Goal: Task Accomplishment & Management: Manage account settings

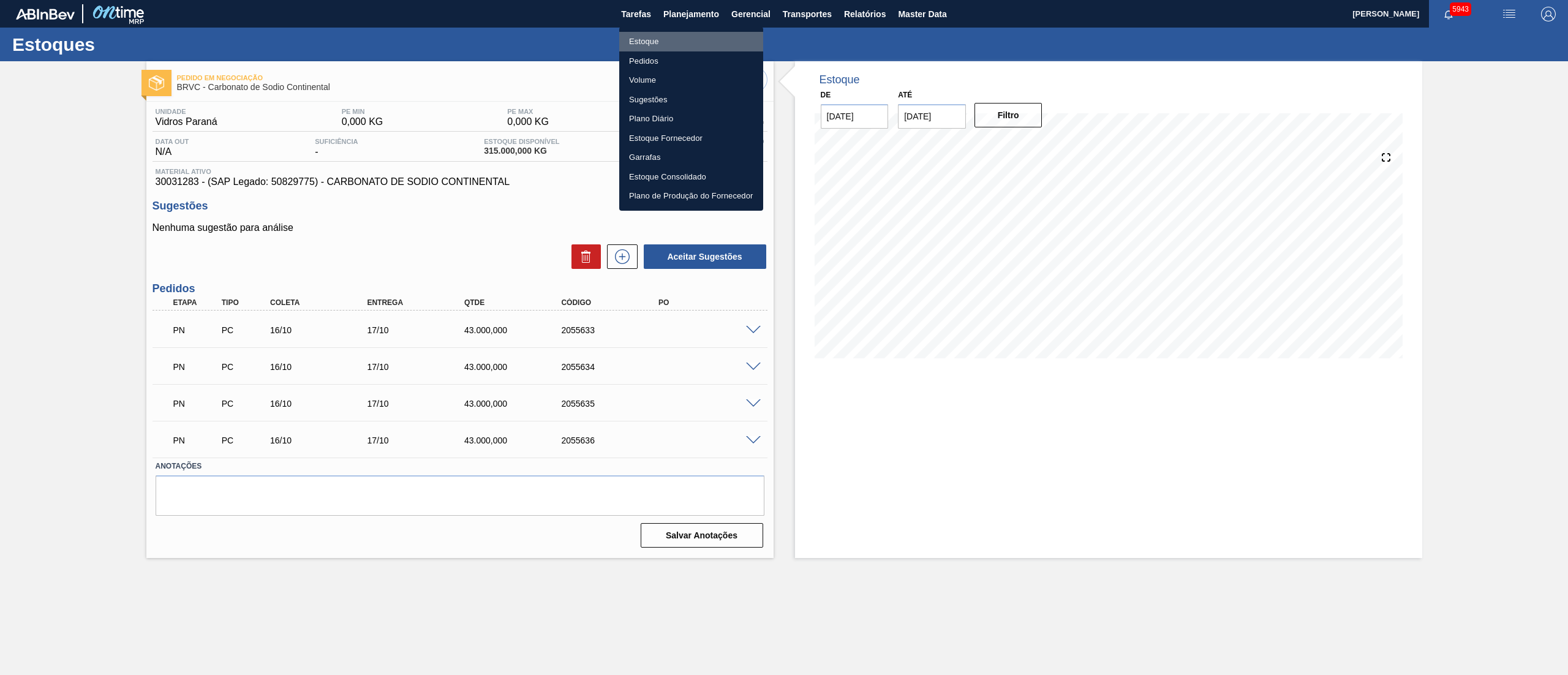
click at [683, 39] on li "Estoque" at bounding box center [691, 42] width 144 height 20
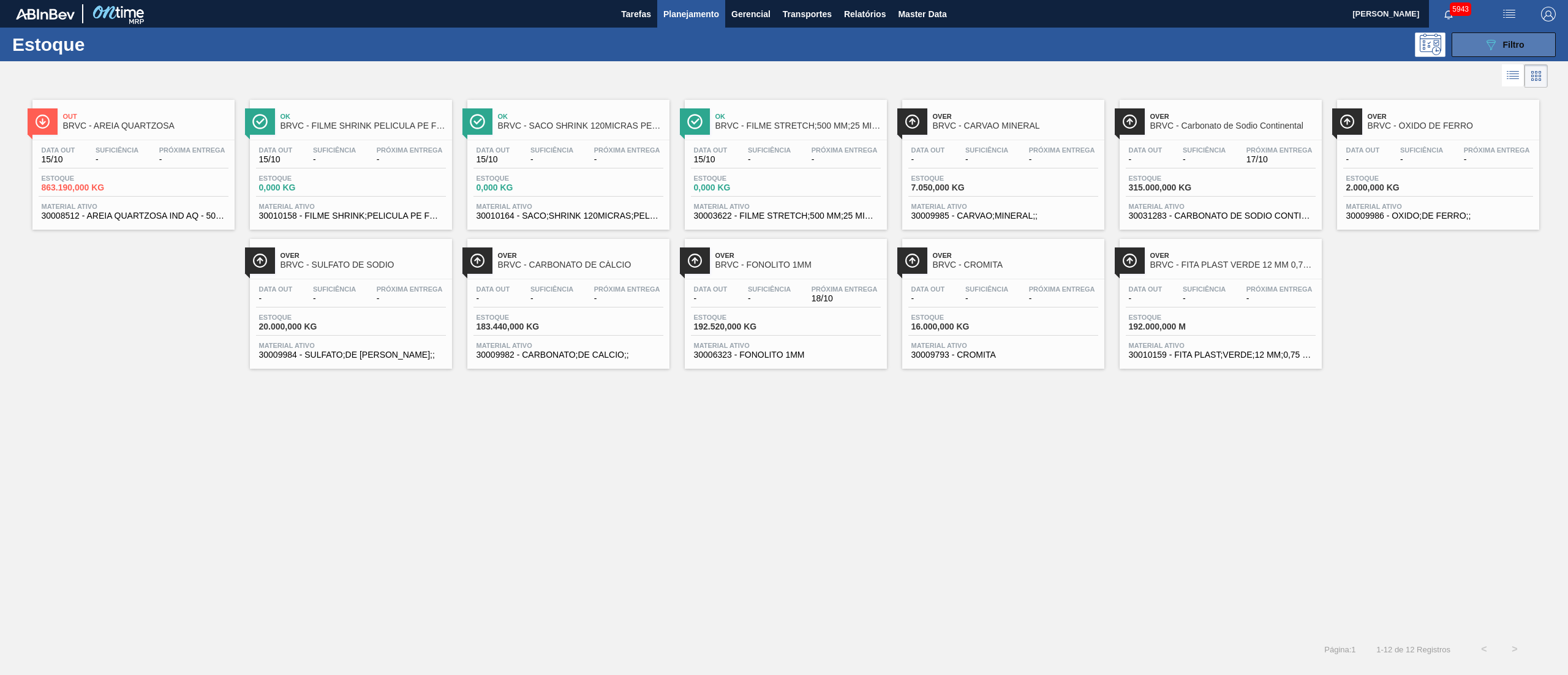
click at [1491, 43] on icon "089F7B8B-B2A5-4AFE-B5C0-19BA573D28AC" at bounding box center [1491, 44] width 15 height 15
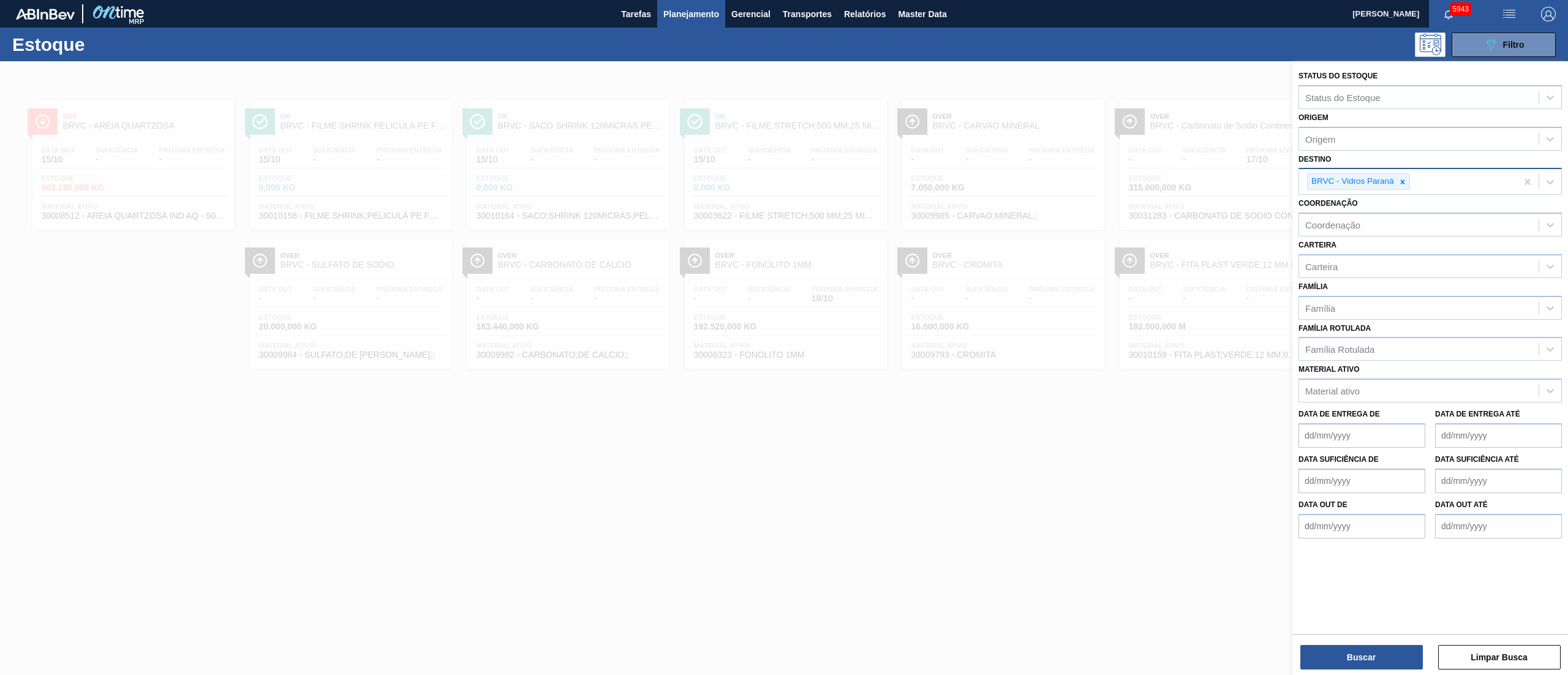
click at [1402, 183] on icon at bounding box center [1402, 181] width 8 height 8
type input "brv3"
click at [1360, 219] on div "BRV3 - Vidros Rio" at bounding box center [1430, 210] width 264 height 23
click at [1328, 650] on button "Buscar" at bounding box center [1362, 657] width 123 height 25
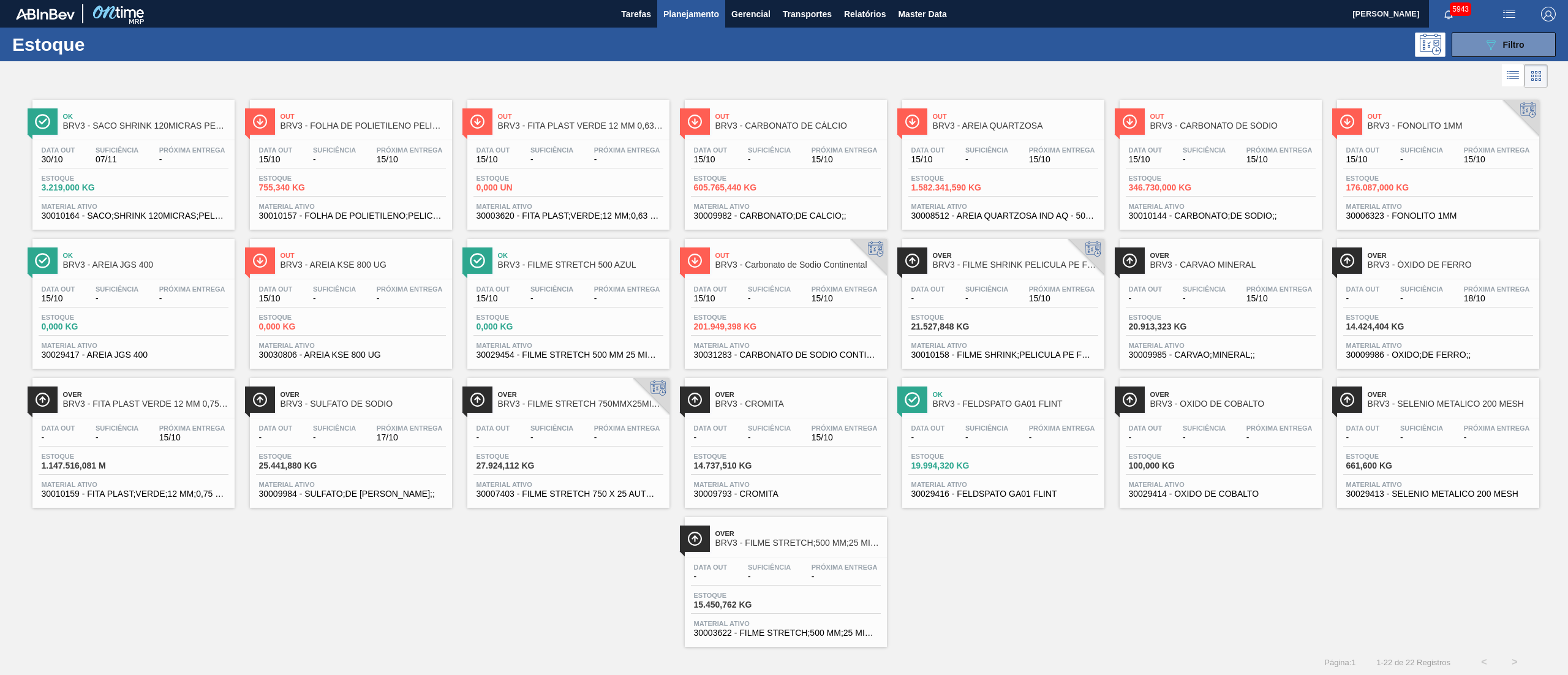
click at [332, 198] on div "Data [DATE] Suficiência - Próxima Entrega 15/10 Estoque 755,340 KG Material ati…" at bounding box center [351, 182] width 202 height 84
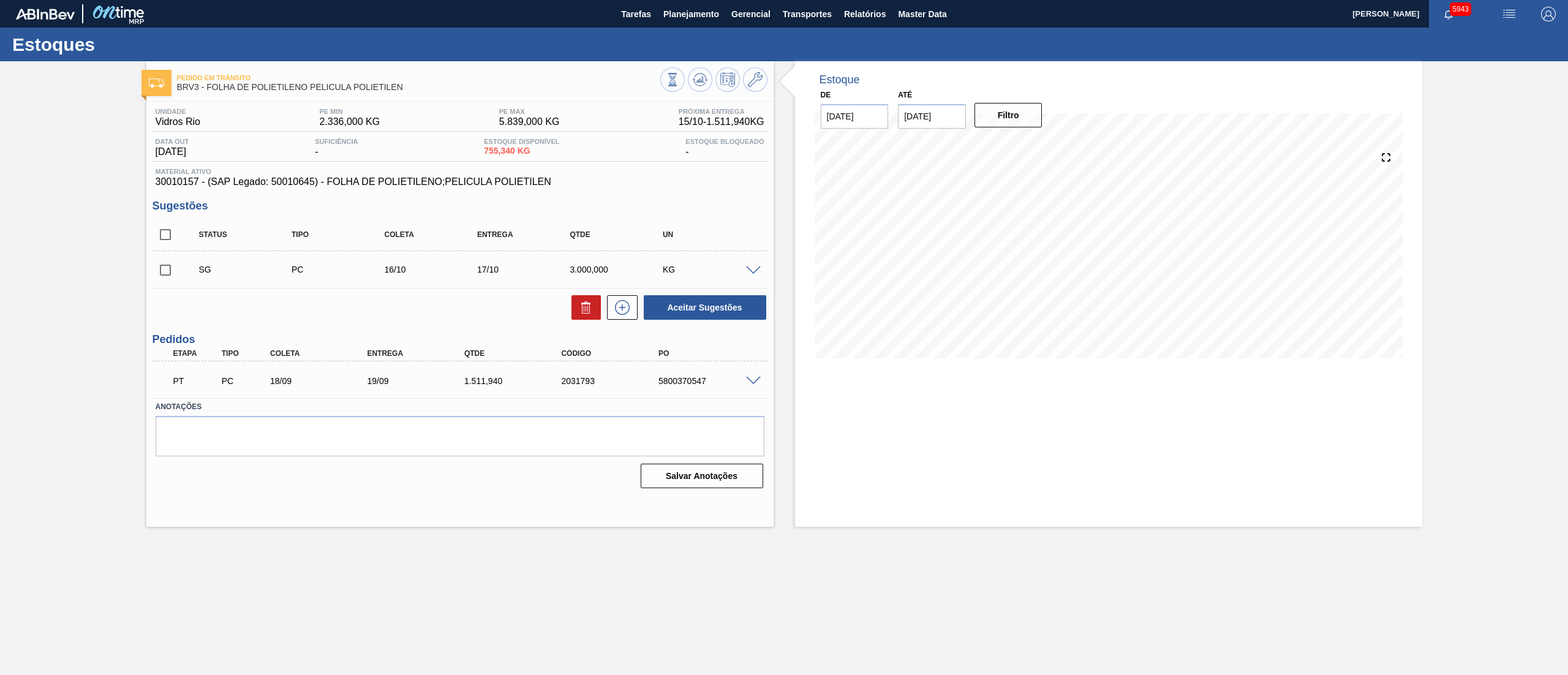
drag, startPoint x: 655, startPoint y: 379, endPoint x: 665, endPoint y: 377, distance: 10.2
click at [662, 379] on div "5800370547" at bounding box center [711, 381] width 111 height 10
click at [665, 377] on div "5800370547" at bounding box center [711, 381] width 111 height 10
click at [752, 375] on div at bounding box center [755, 380] width 25 height 9
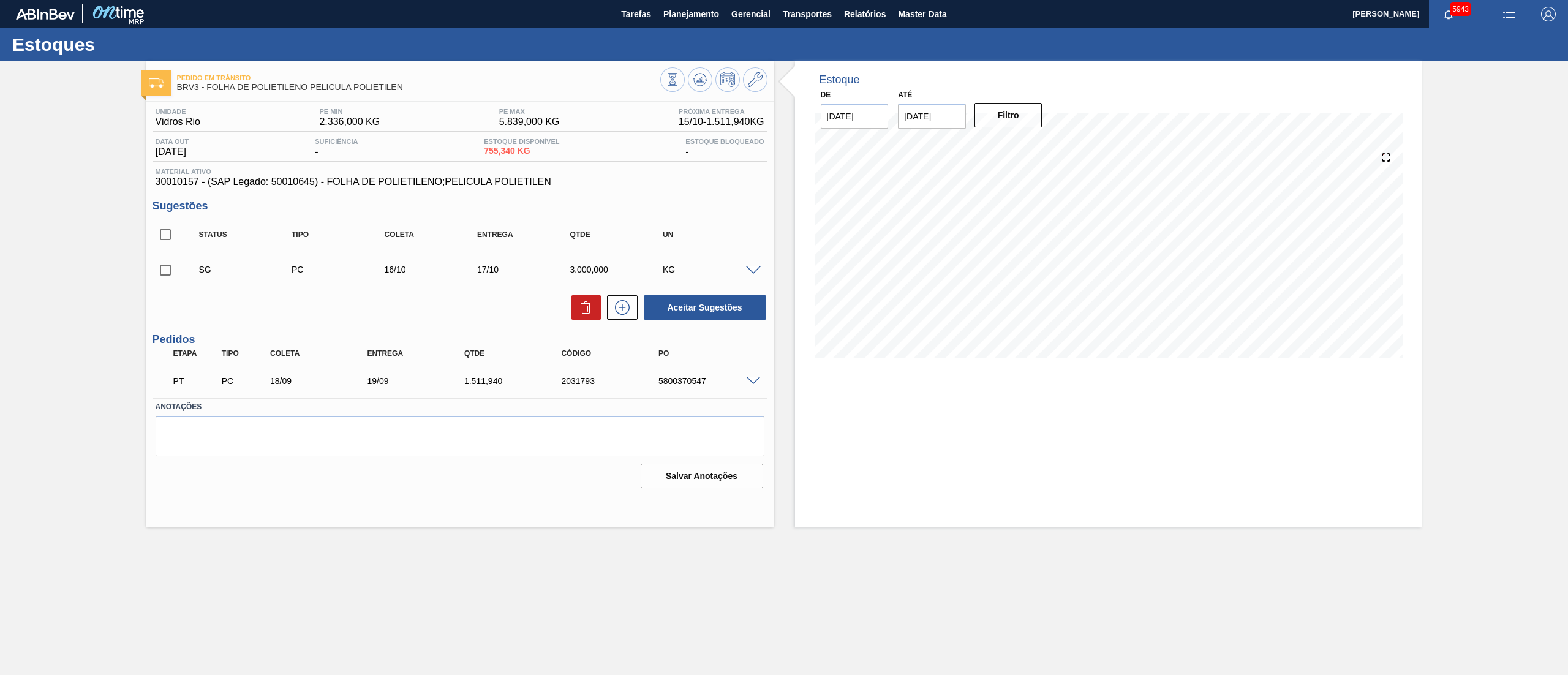
click at [757, 387] on div "PT PC 18/09 19/09 1.511,[PHONE_NUMBER] 5800370547" at bounding box center [460, 379] width 615 height 31
click at [755, 383] on span at bounding box center [753, 381] width 15 height 9
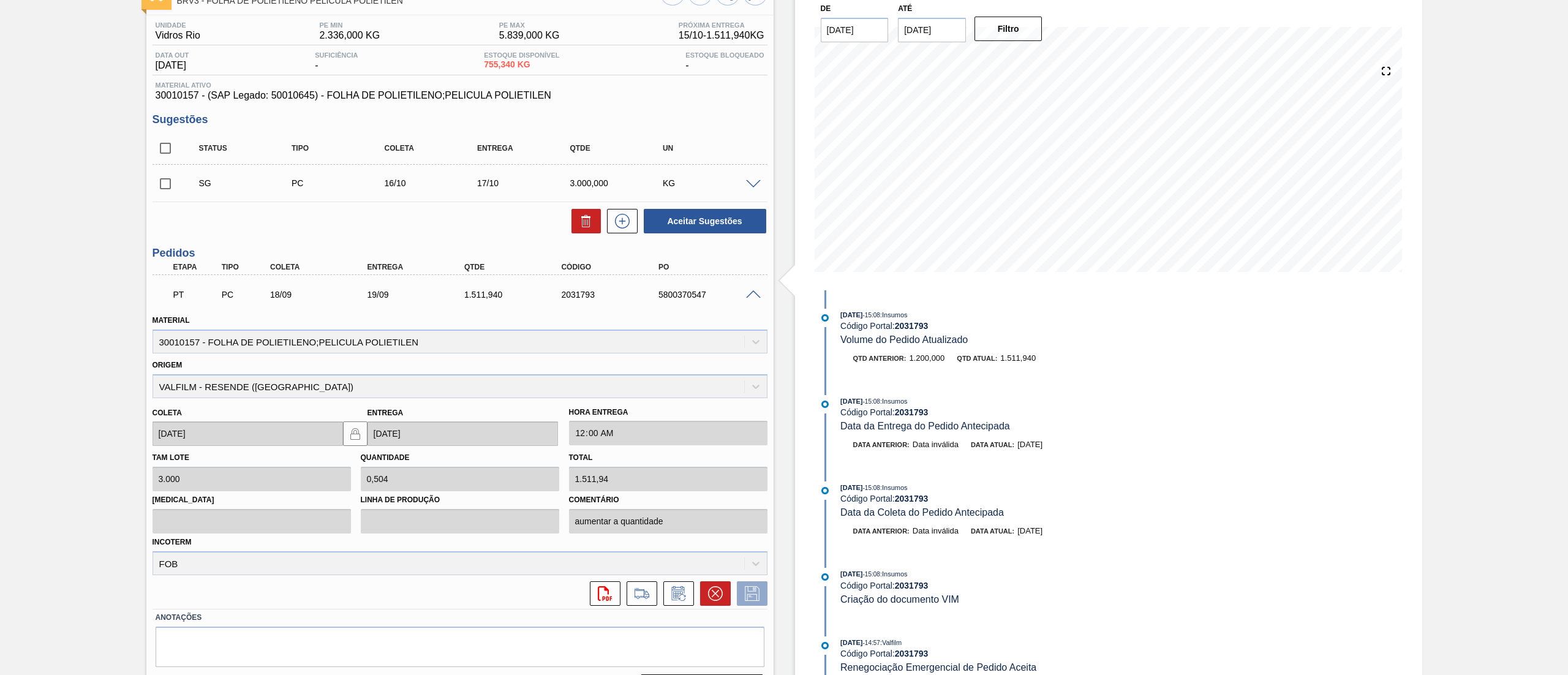
scroll to position [120, 0]
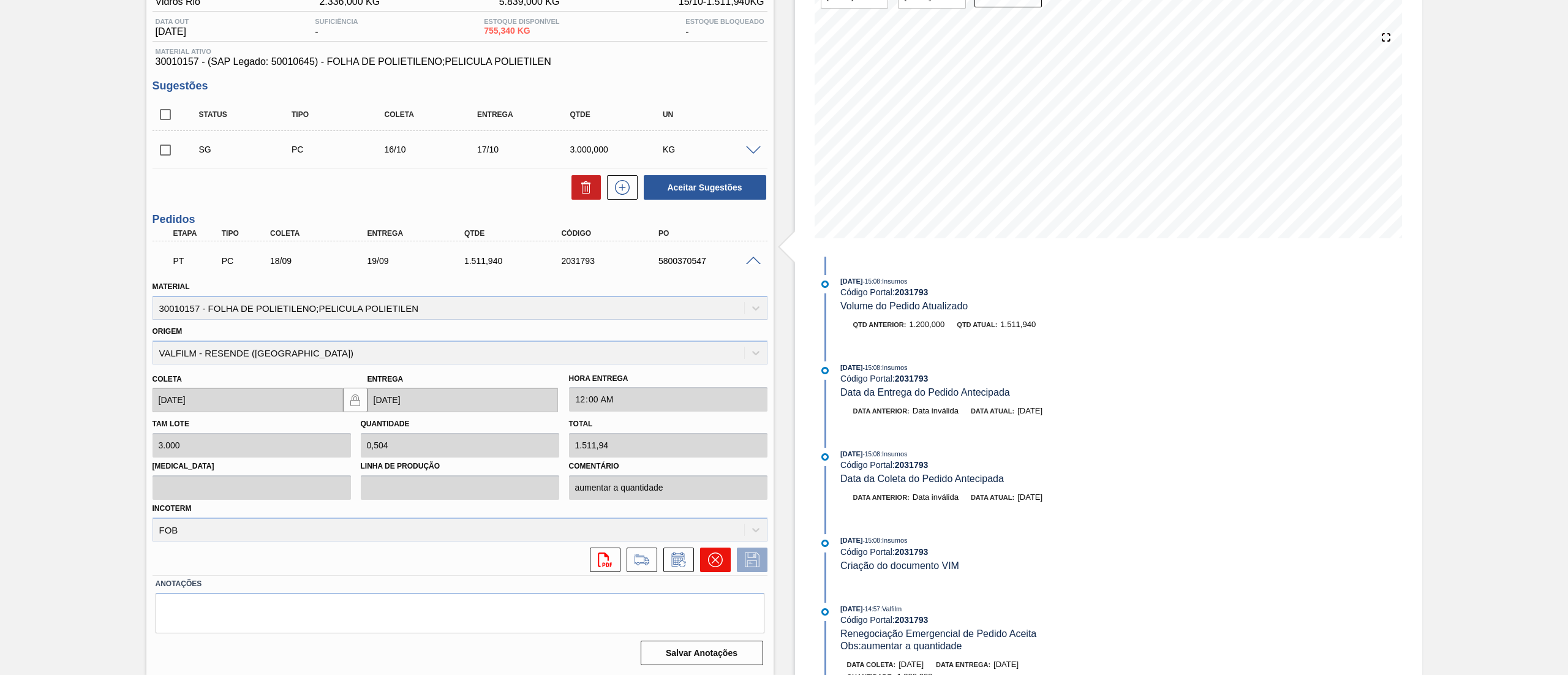
click at [702, 561] on button at bounding box center [715, 560] width 31 height 25
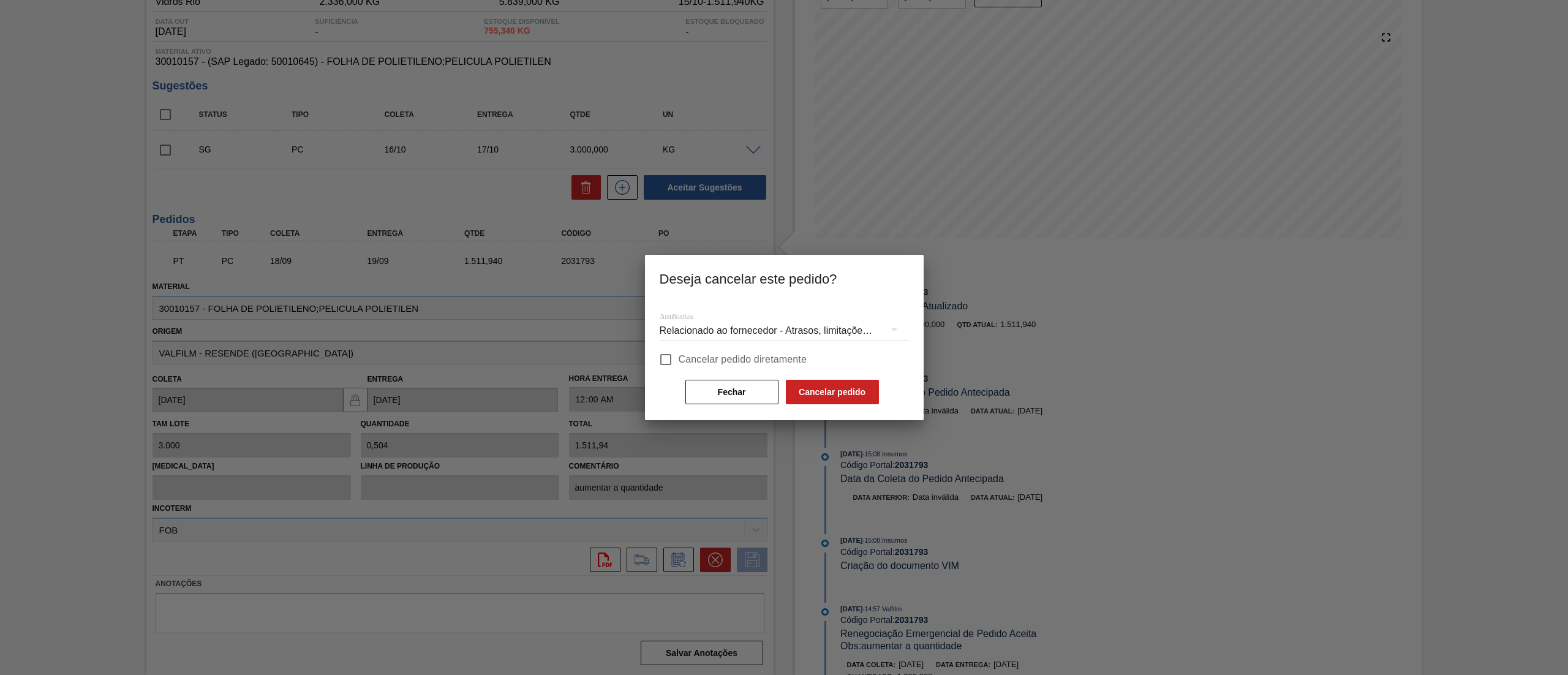
click at [680, 356] on span "Cancelar pedido diretamente" at bounding box center [743, 360] width 129 height 15
click at [679, 356] on input "Cancelar pedido diretamente" at bounding box center [665, 359] width 25 height 25
checkbox input "true"
click at [811, 390] on button "Cancelar pedido" at bounding box center [832, 392] width 93 height 25
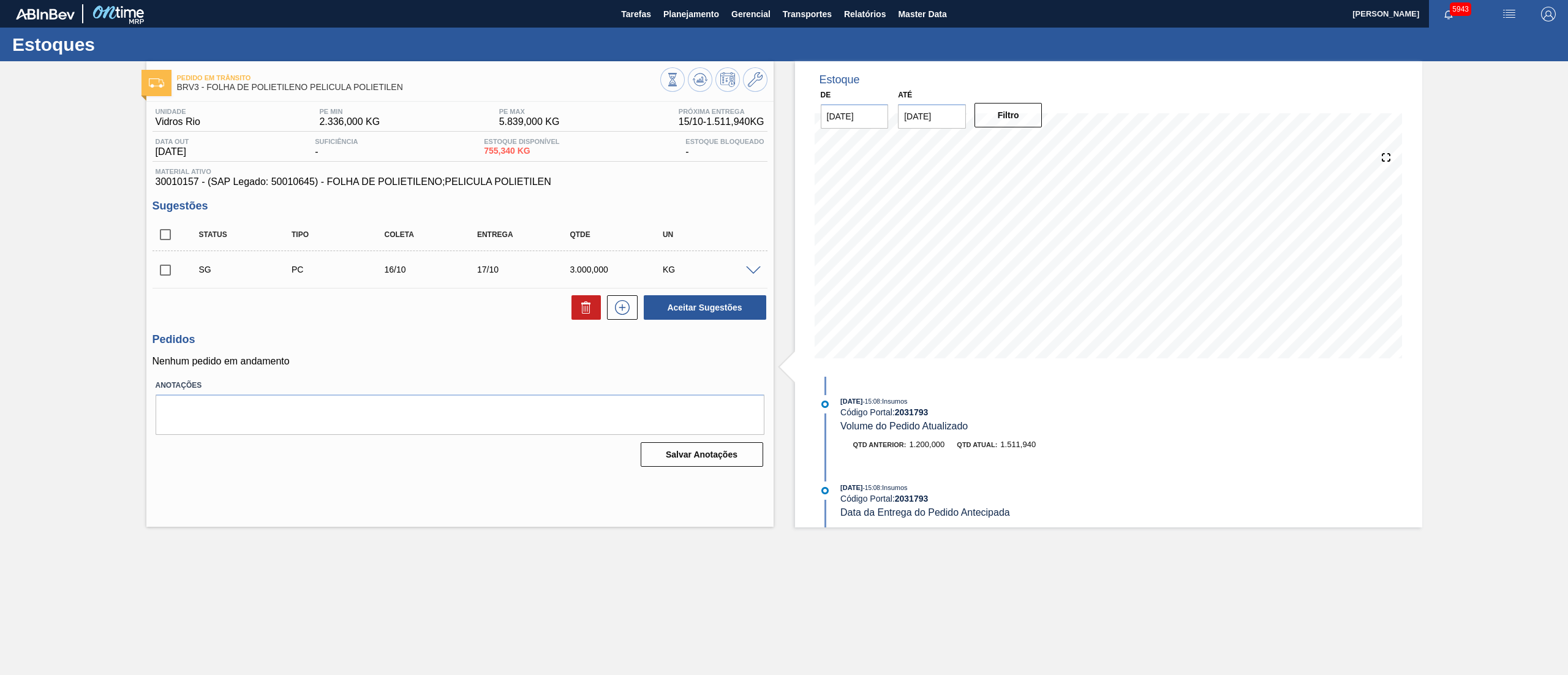
scroll to position [0, 0]
drag, startPoint x: 168, startPoint y: 185, endPoint x: 160, endPoint y: 185, distance: 8.0
click at [164, 185] on span "30010157 - (SAP Legado: 50010645) - FOLHA DE POLIETILENO;PELICULA POLIETILEN" at bounding box center [460, 181] width 609 height 11
drag, startPoint x: 155, startPoint y: 185, endPoint x: 552, endPoint y: 186, distance: 397.0
click at [552, 186] on span "30010157 - (SAP Legado: 50010645) - FOLHA DE POLIETILENO;PELICULA POLIETILEN" at bounding box center [460, 181] width 609 height 11
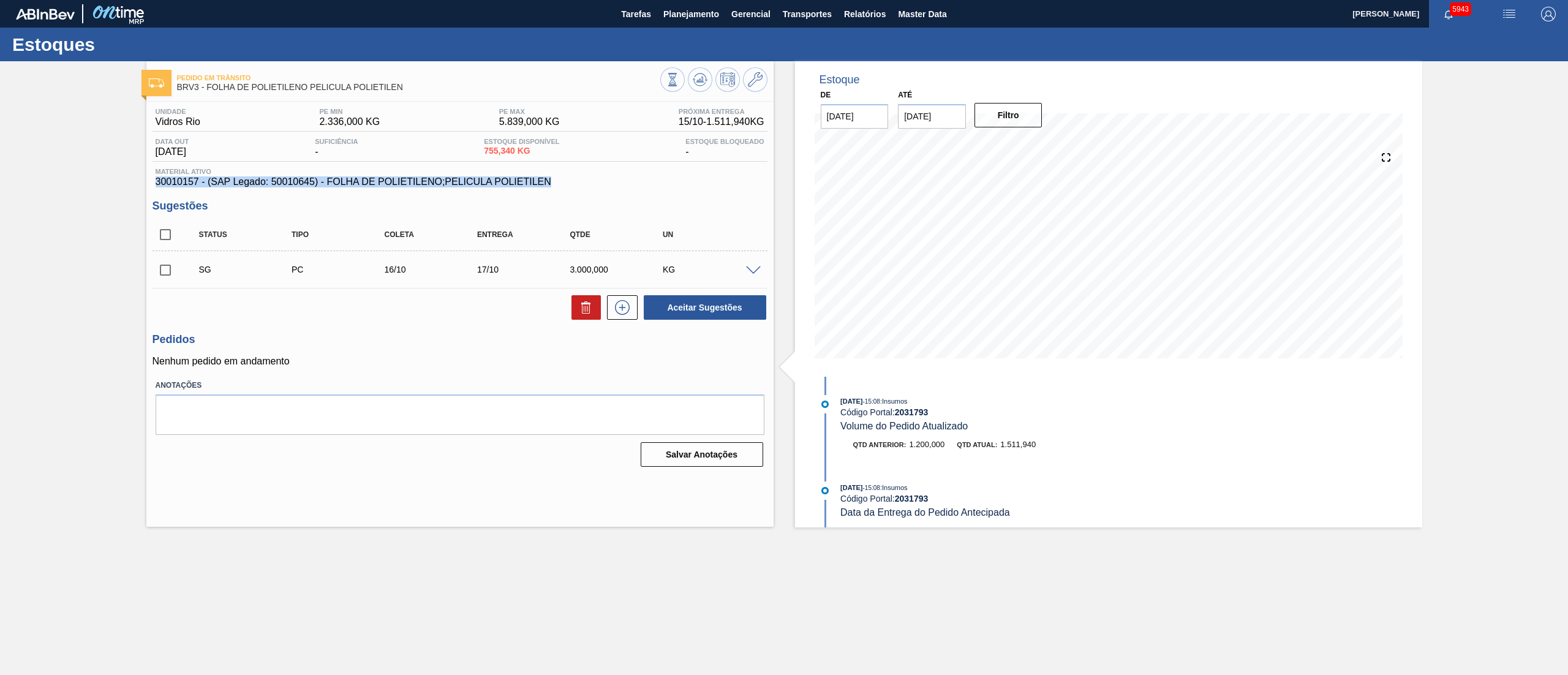
copy span "30010157 - (SAP Legado: 50010645) - FOLHA DE POLIETILENO;PELICULA POLIETILEN"
click at [751, 274] on span at bounding box center [753, 271] width 15 height 9
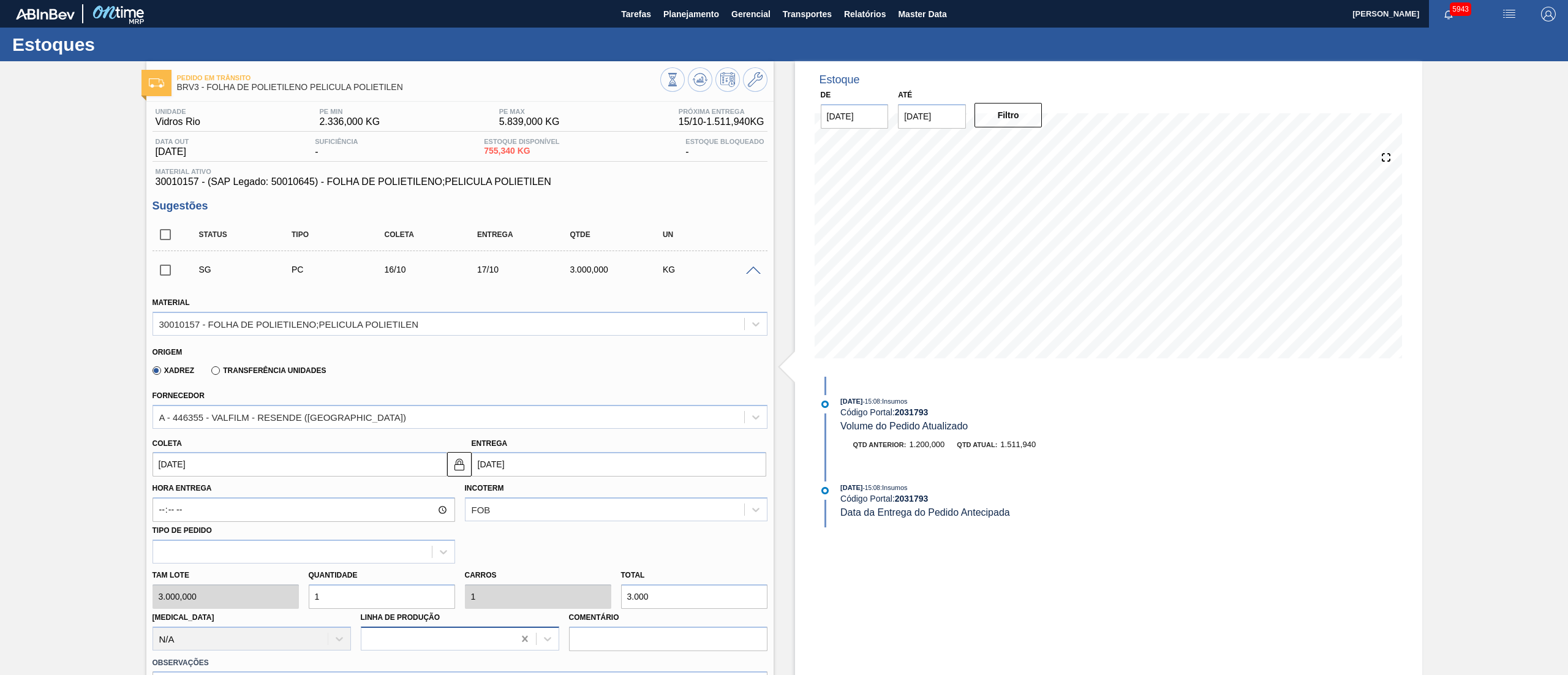
scroll to position [123, 0]
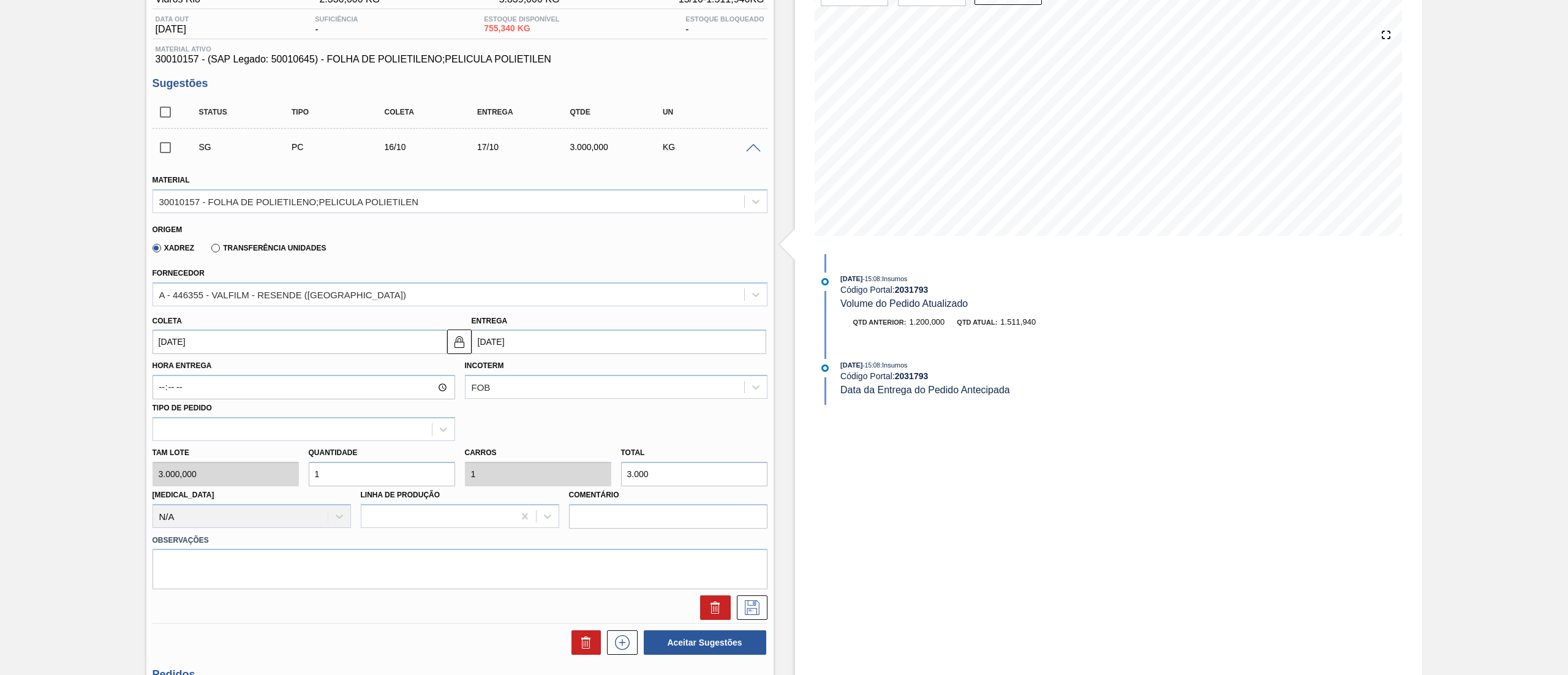
click at [481, 482] on div "Tam lote 3.000,000 Quantidade 1 Carros 1 Total 3.000 [MEDICAL_DATA] N/A Linha d…" at bounding box center [460, 485] width 625 height 87
type input "0,001"
type input "2"
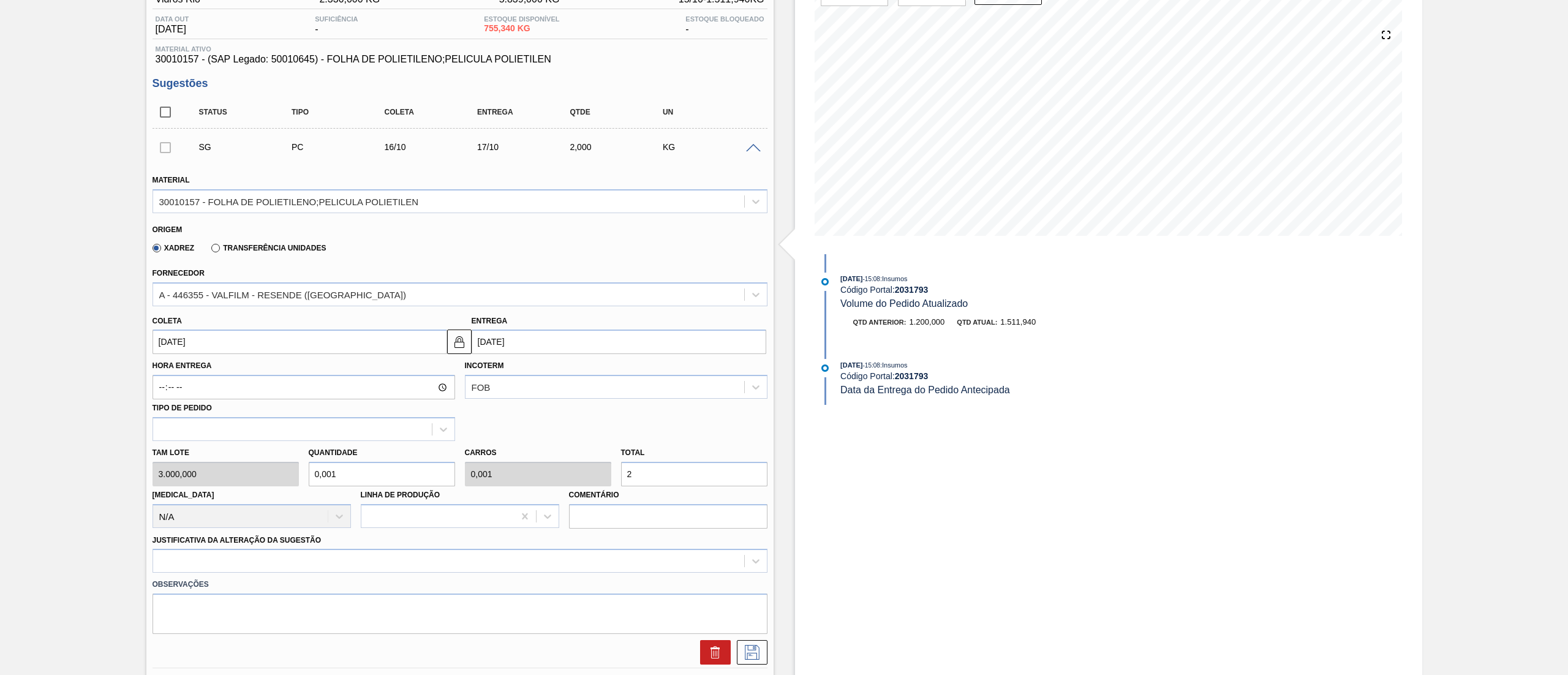
type input "0,007"
type input "20"
type input "0,067"
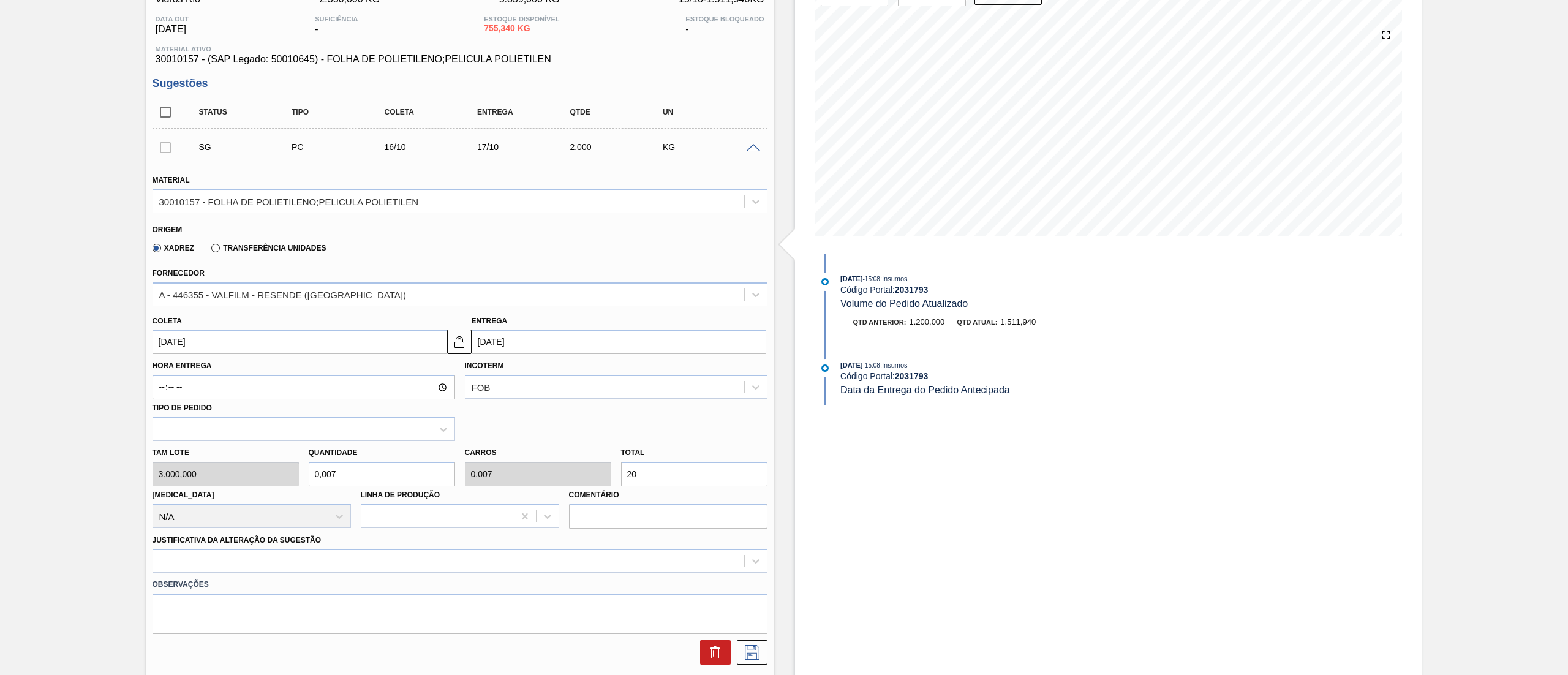
type input "200"
type input "0,667"
type input "2.000"
click at [189, 343] on input "[DATE]" at bounding box center [300, 342] width 294 height 25
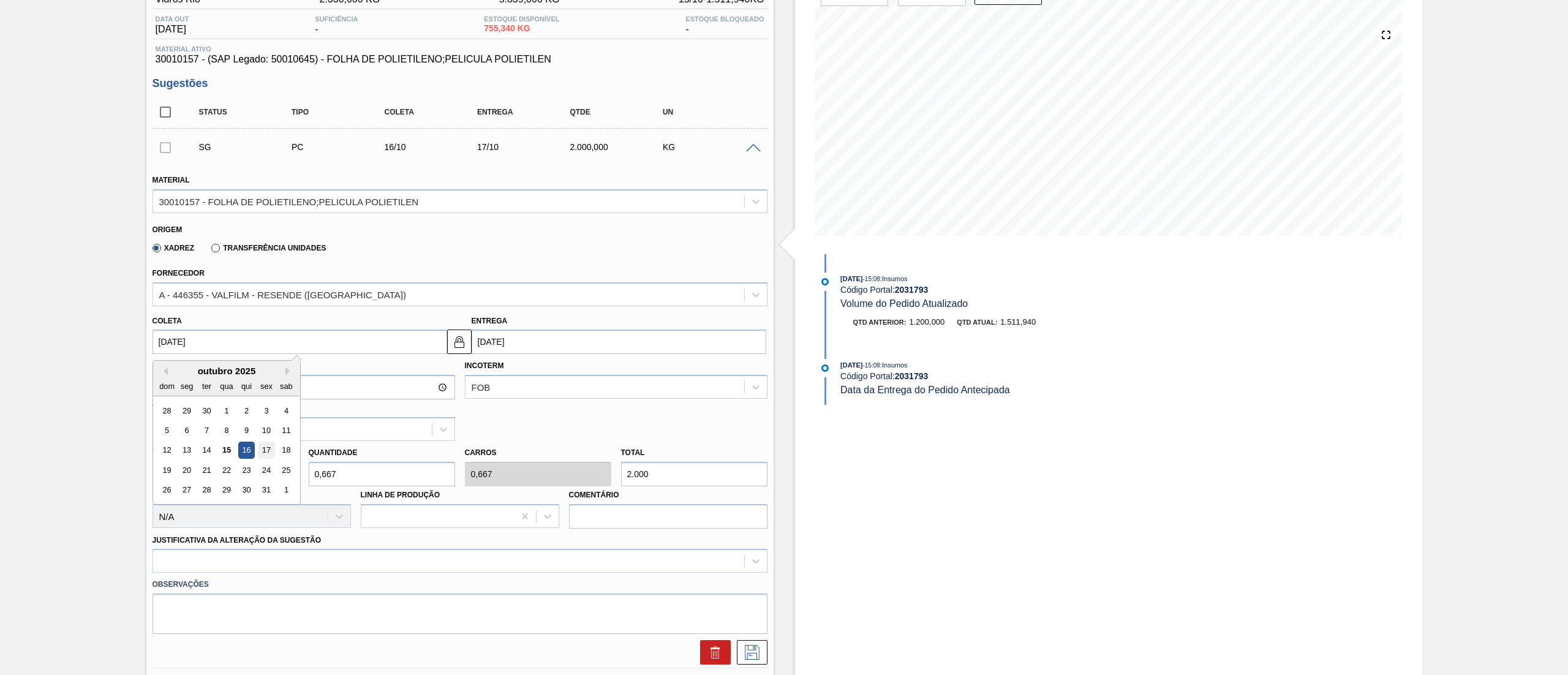
click at [264, 452] on div "17" at bounding box center [266, 450] width 16 height 16
type input "[DATE]"
click at [189, 344] on input "[DATE]" at bounding box center [300, 342] width 294 height 25
click at [514, 345] on input "[DATE]" at bounding box center [619, 342] width 294 height 25
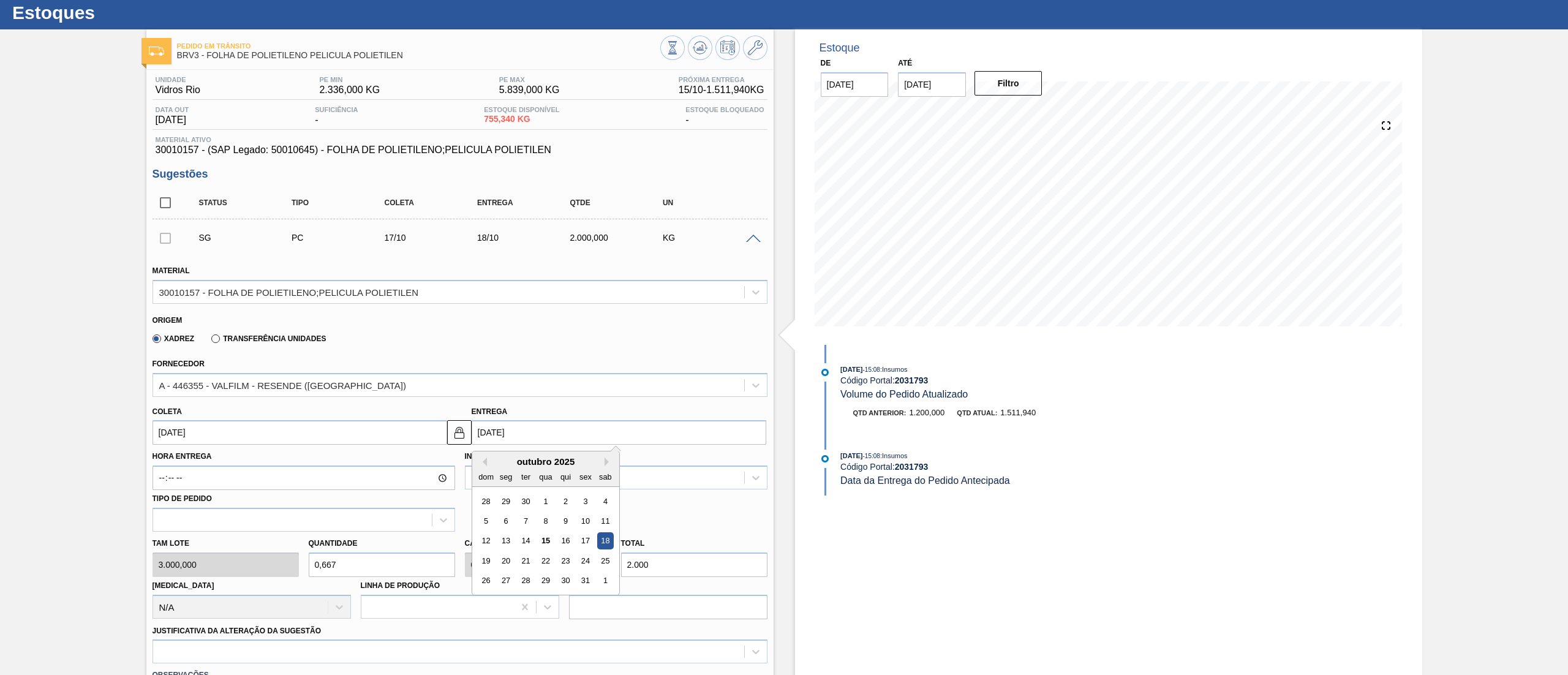
scroll to position [0, 0]
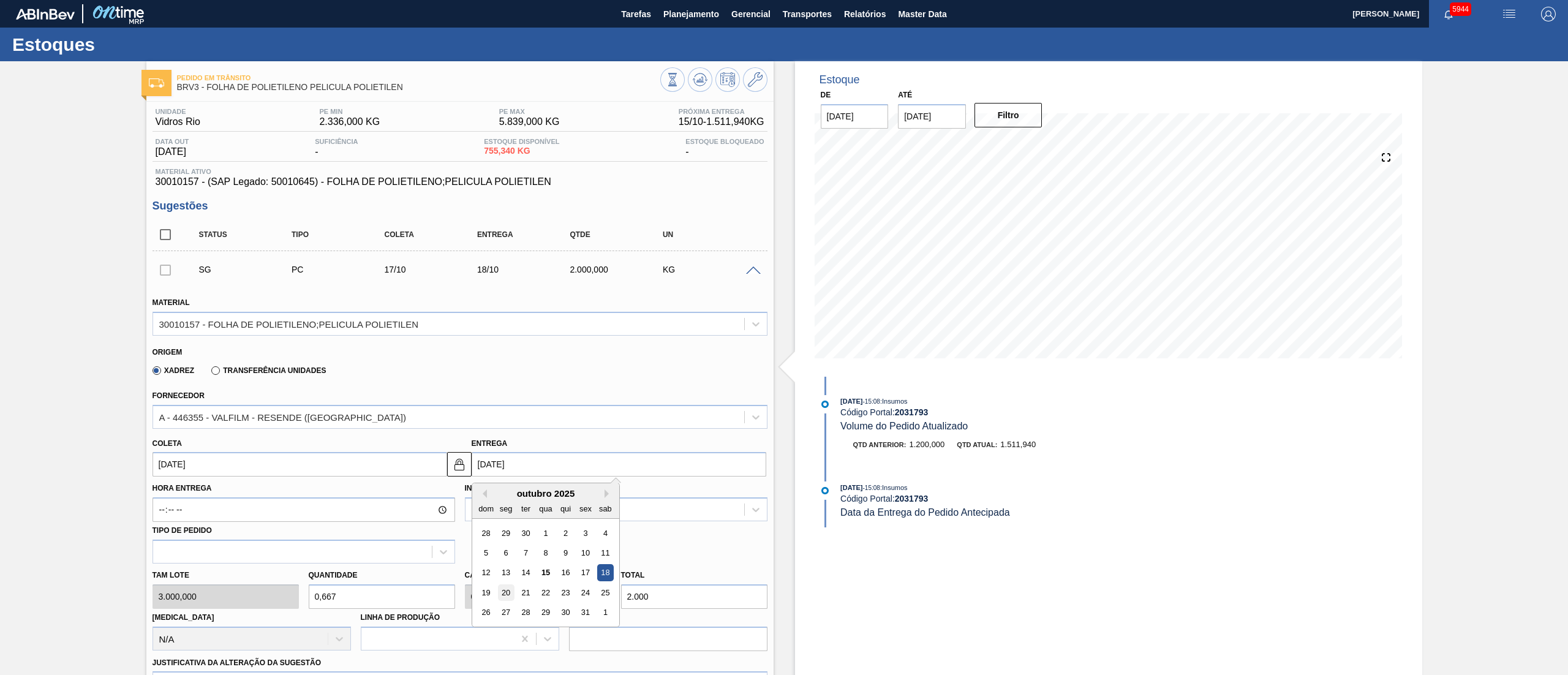
click at [501, 591] on div "20" at bounding box center [505, 592] width 16 height 16
type input "[DATE]"
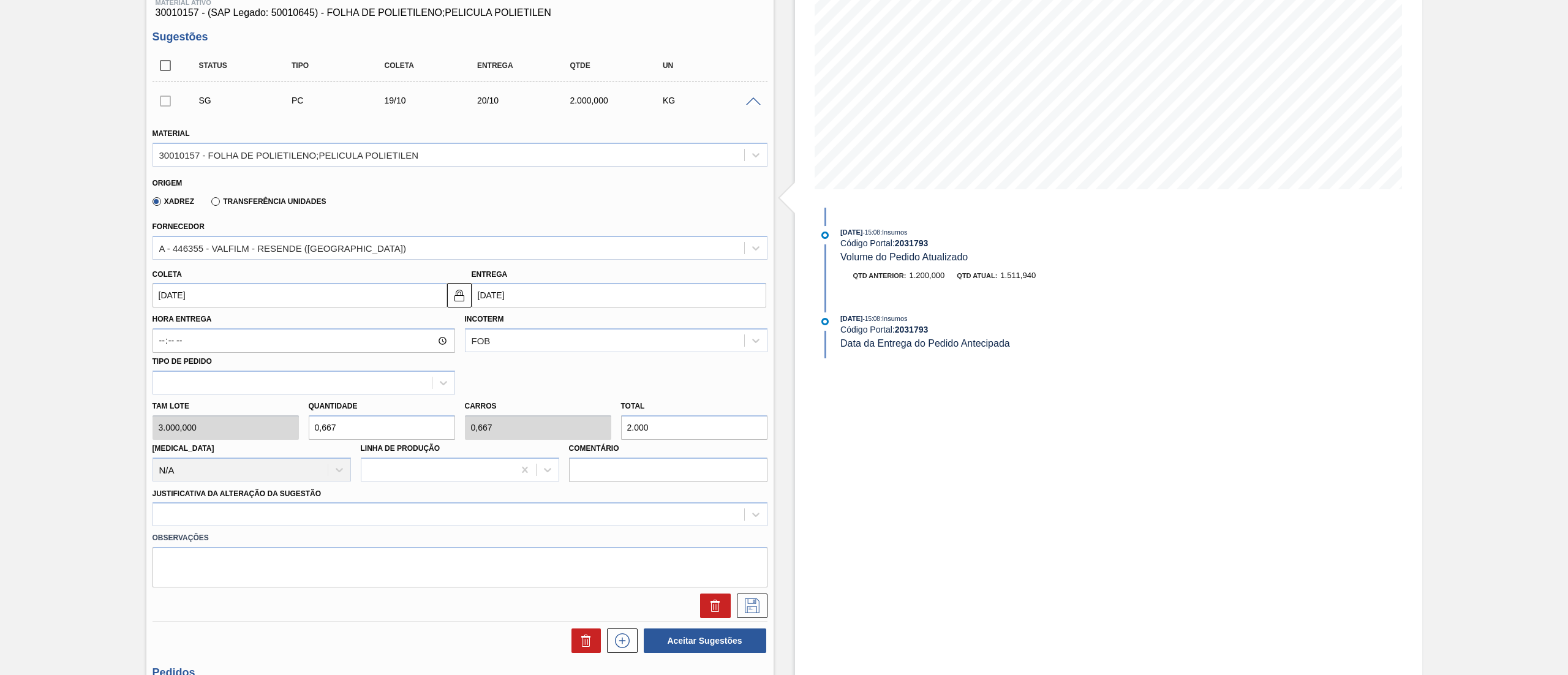
scroll to position [304, 0]
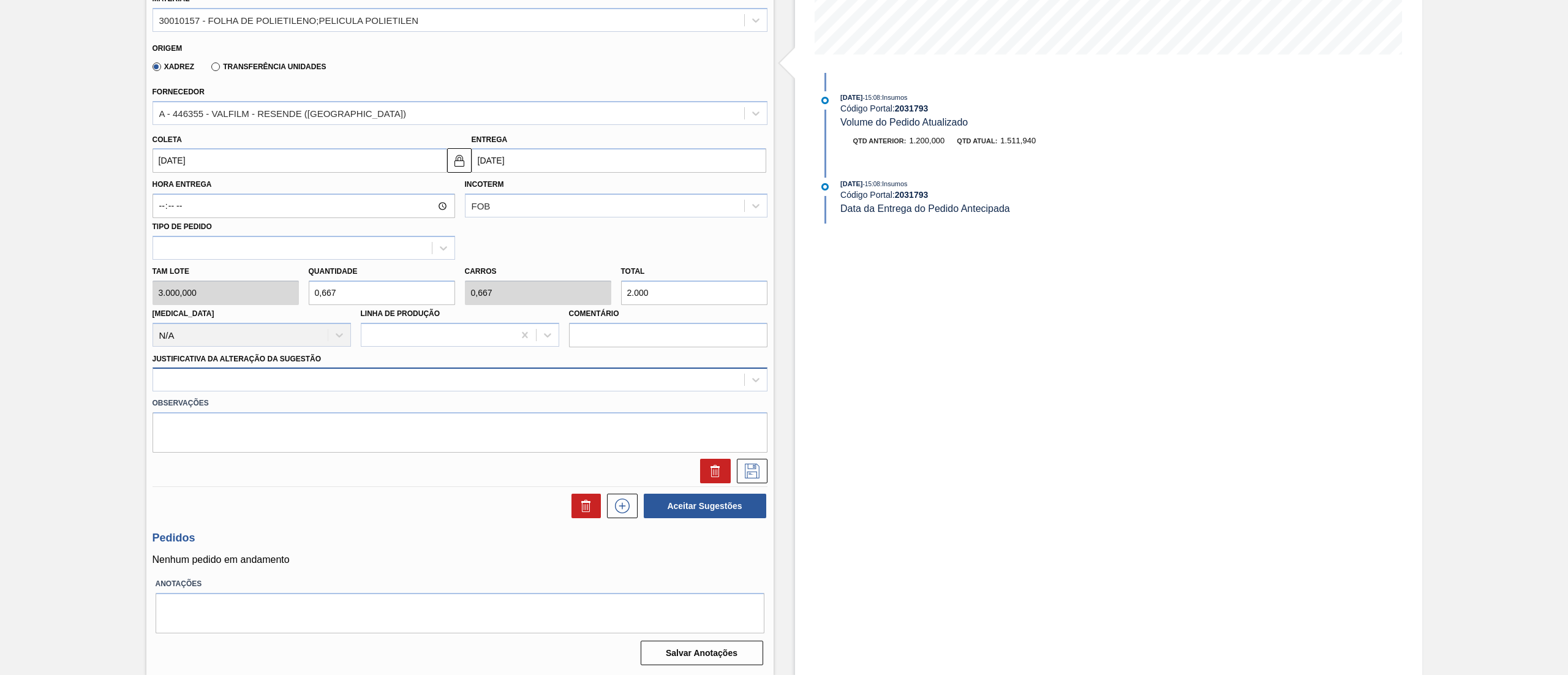
click at [167, 392] on div at bounding box center [460, 379] width 615 height 24
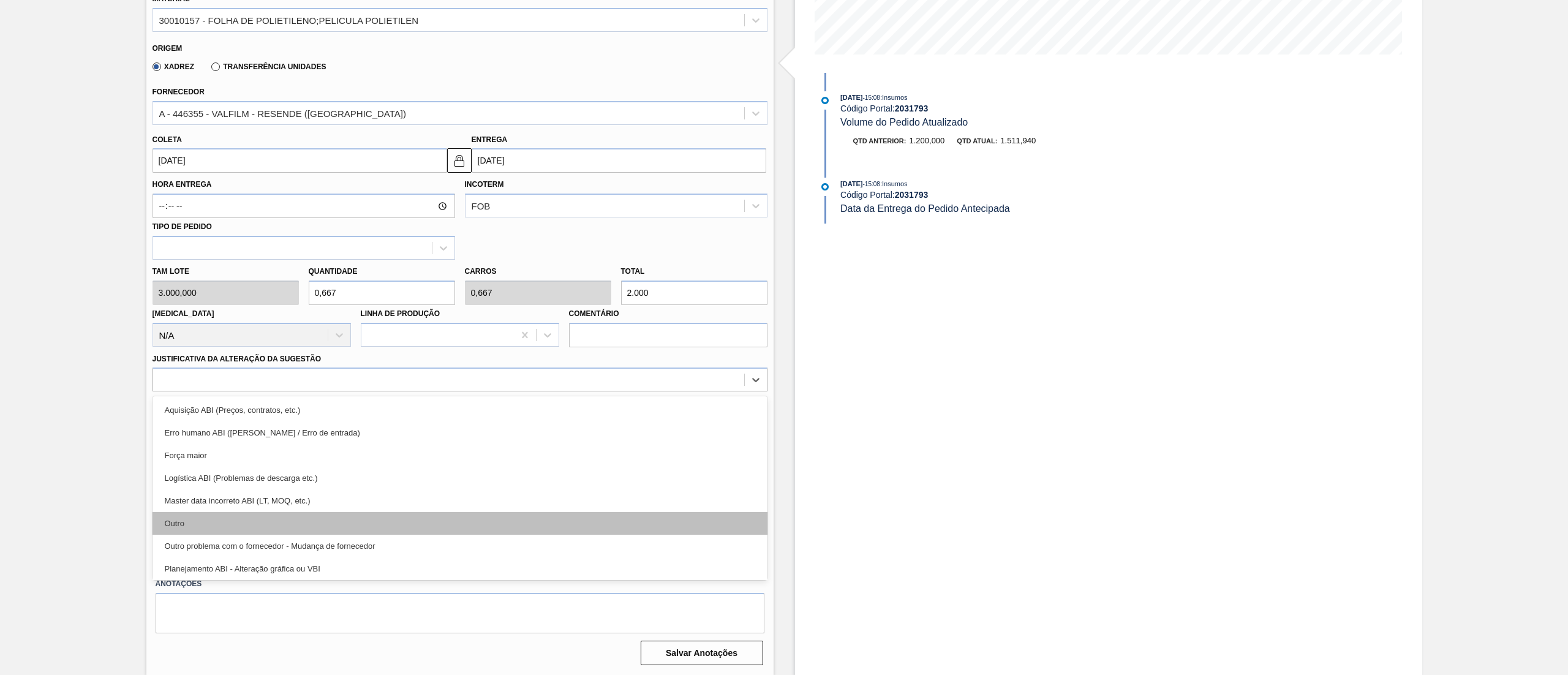
click at [185, 523] on div "Outro" at bounding box center [460, 524] width 615 height 23
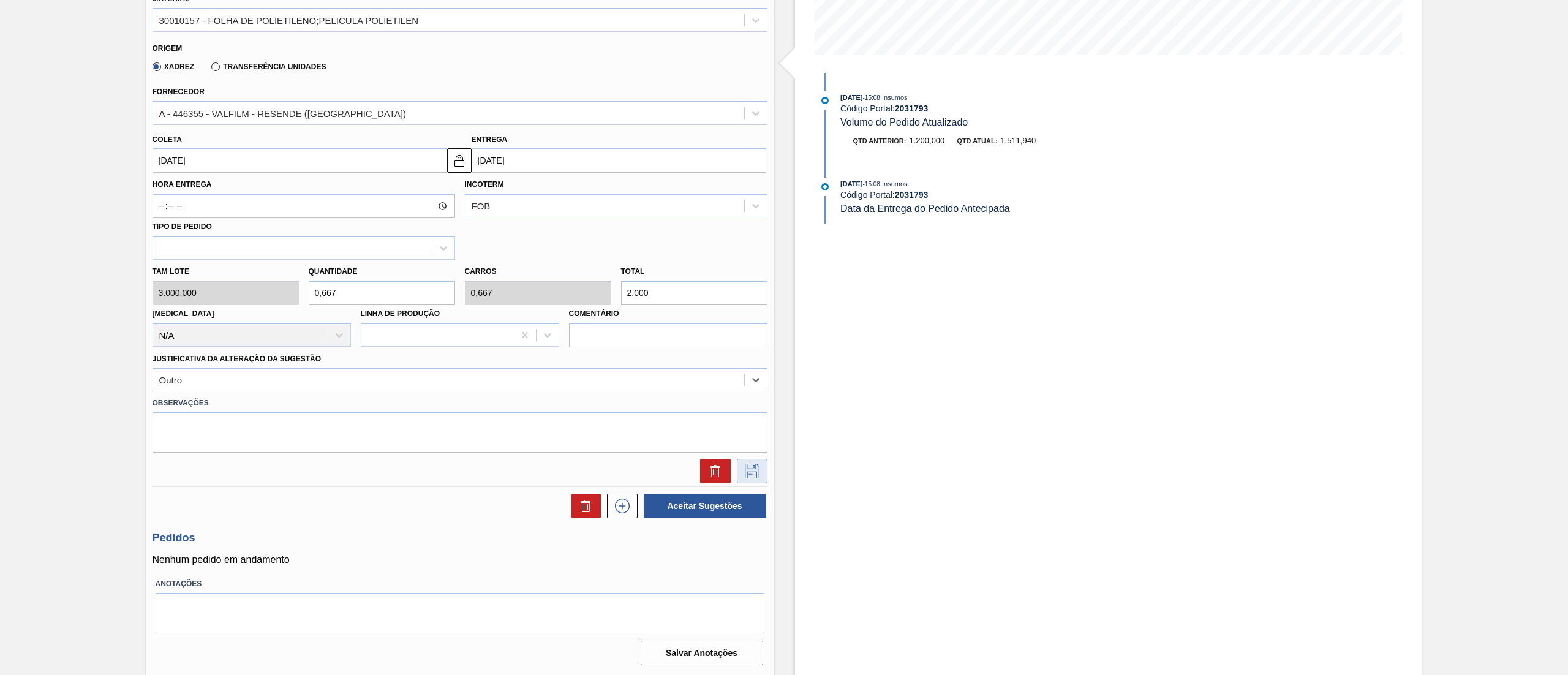
click at [753, 465] on icon at bounding box center [751, 469] width 6 height 10
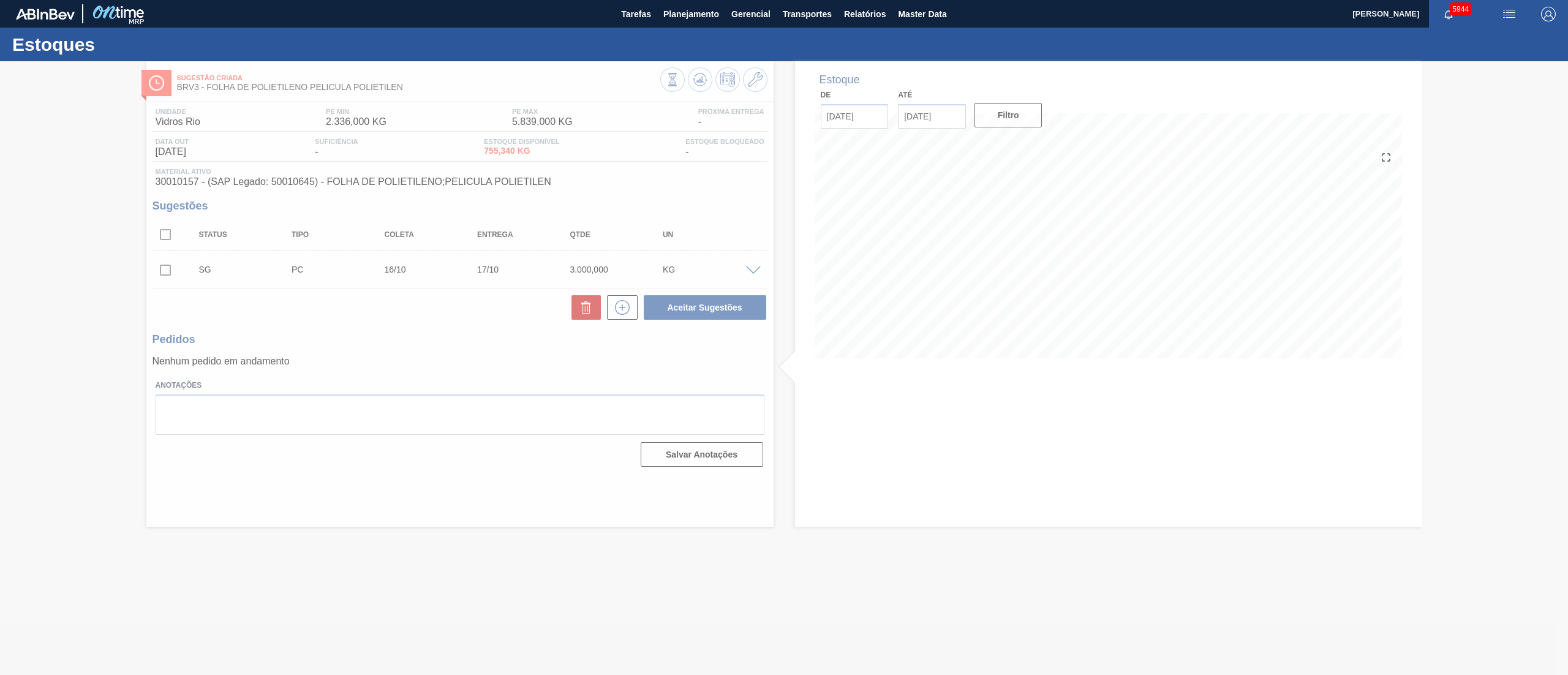
scroll to position [0, 0]
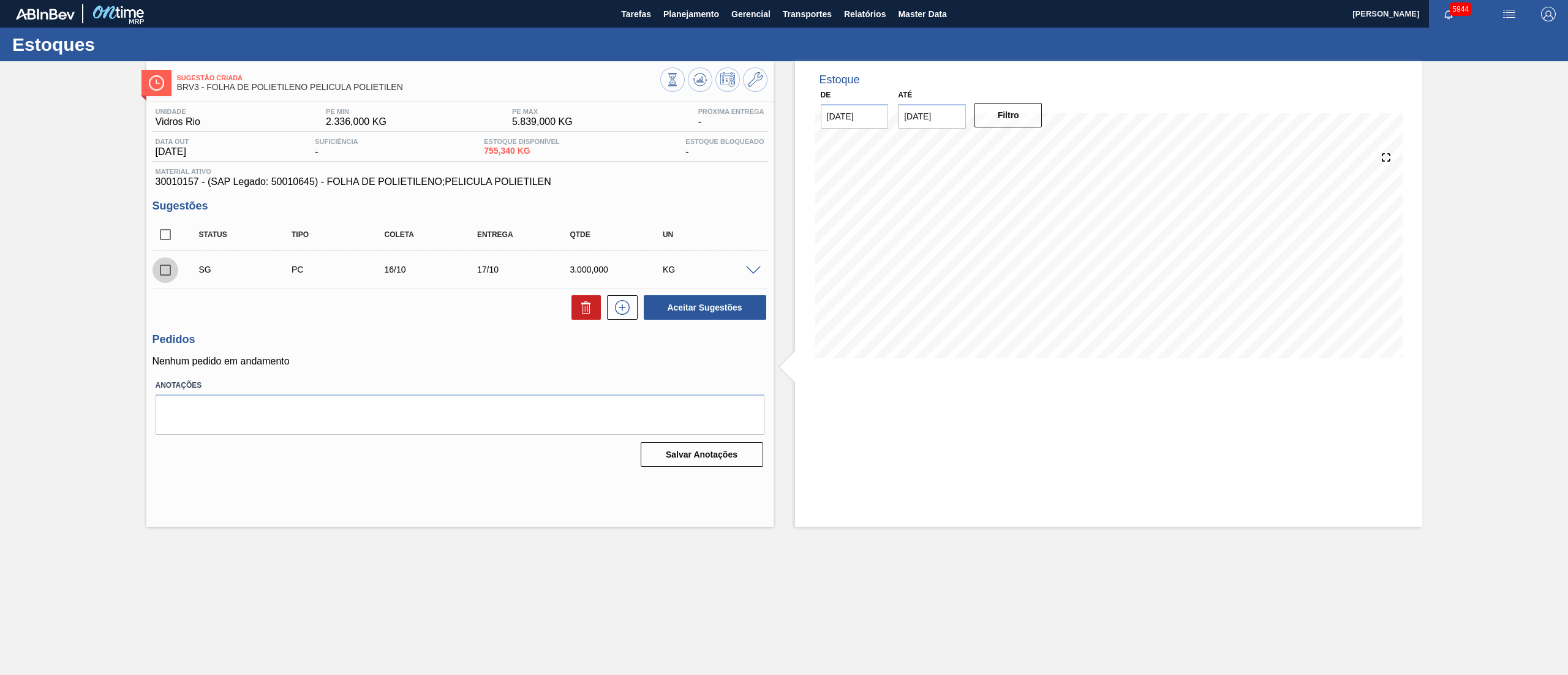
click at [163, 272] on input "checkbox" at bounding box center [165, 270] width 25 height 25
click at [680, 316] on button "Aceitar Sugestões" at bounding box center [705, 307] width 123 height 25
checkbox input "false"
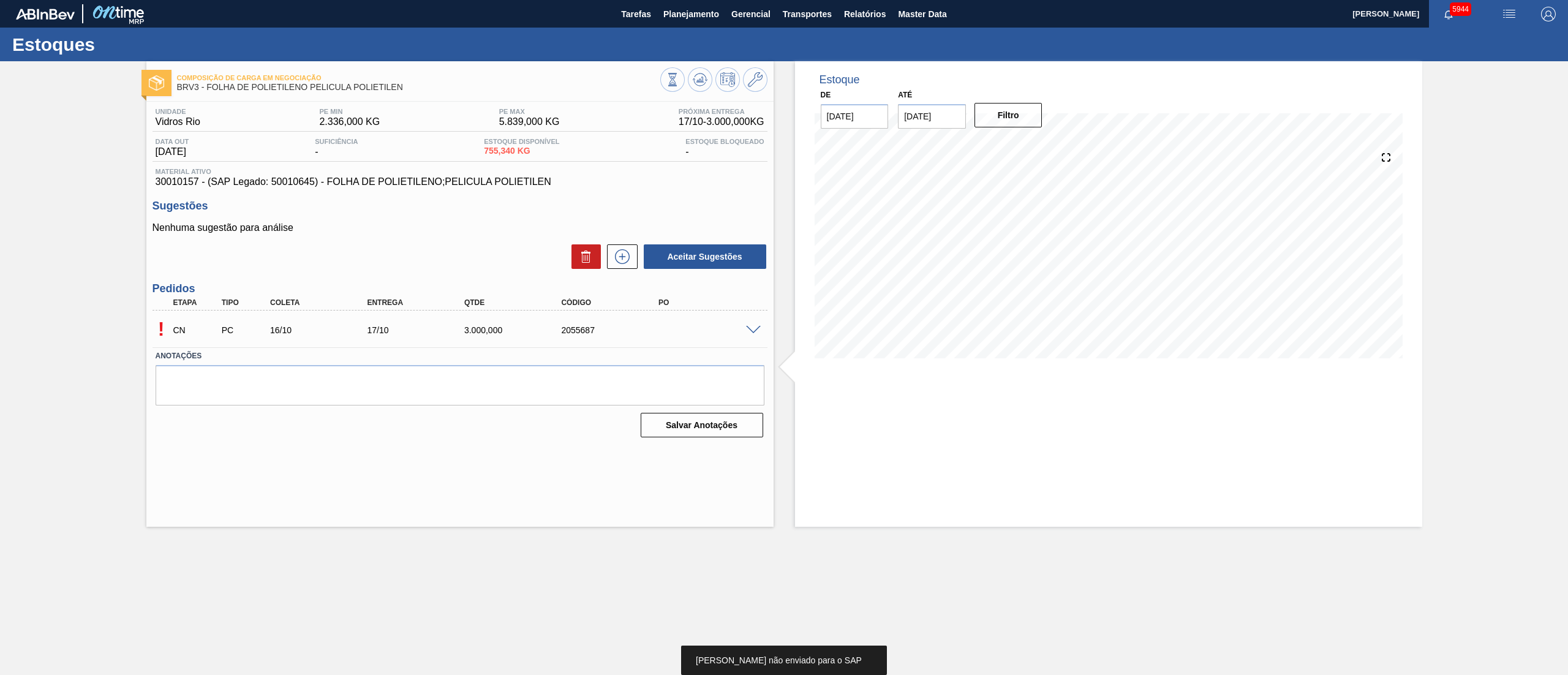
click at [753, 337] on div "! CN PC 16/10 17/10 3.000,000 2055687" at bounding box center [460, 328] width 615 height 31
click at [753, 334] on div "! CN PC 16/10 17/10 3.000,000 2055687" at bounding box center [460, 328] width 615 height 31
click at [753, 326] on span at bounding box center [753, 330] width 15 height 9
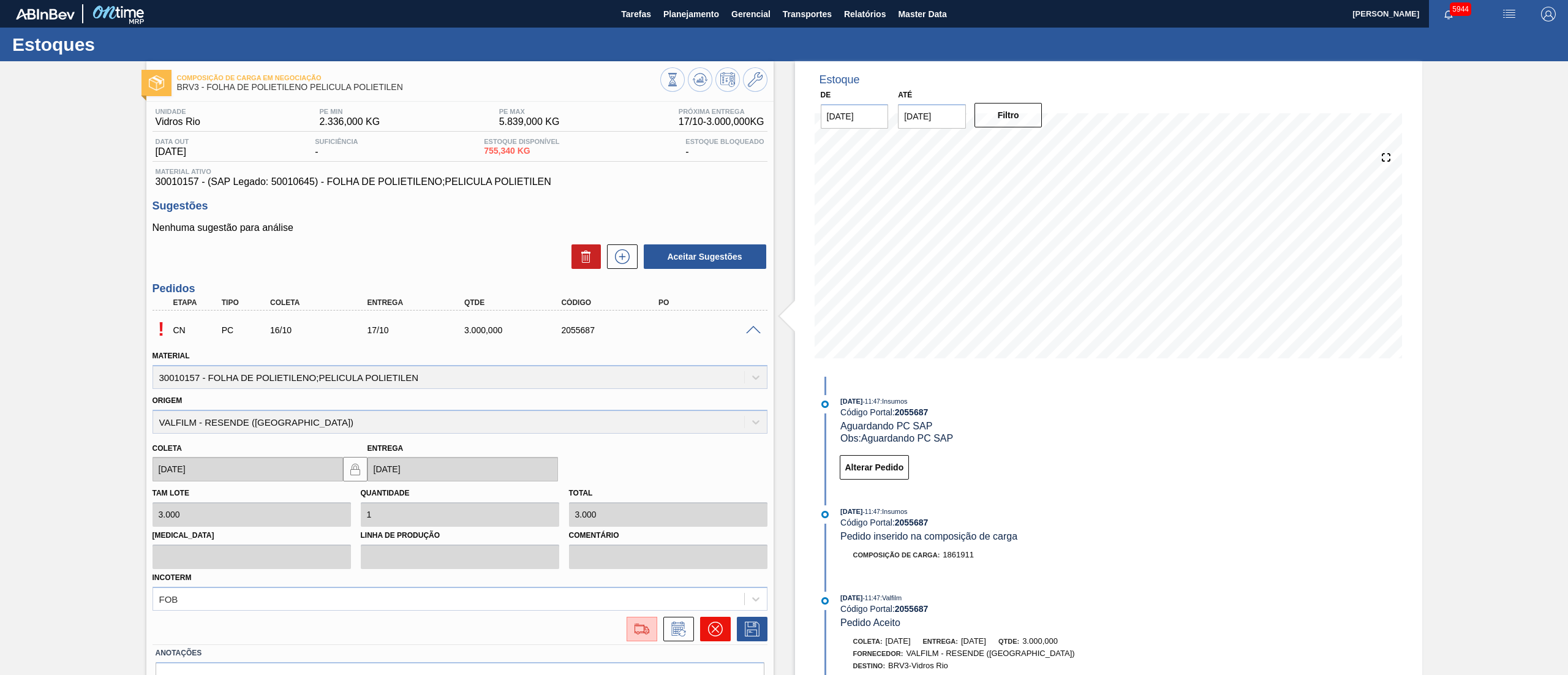
click at [708, 625] on icon at bounding box center [715, 629] width 15 height 15
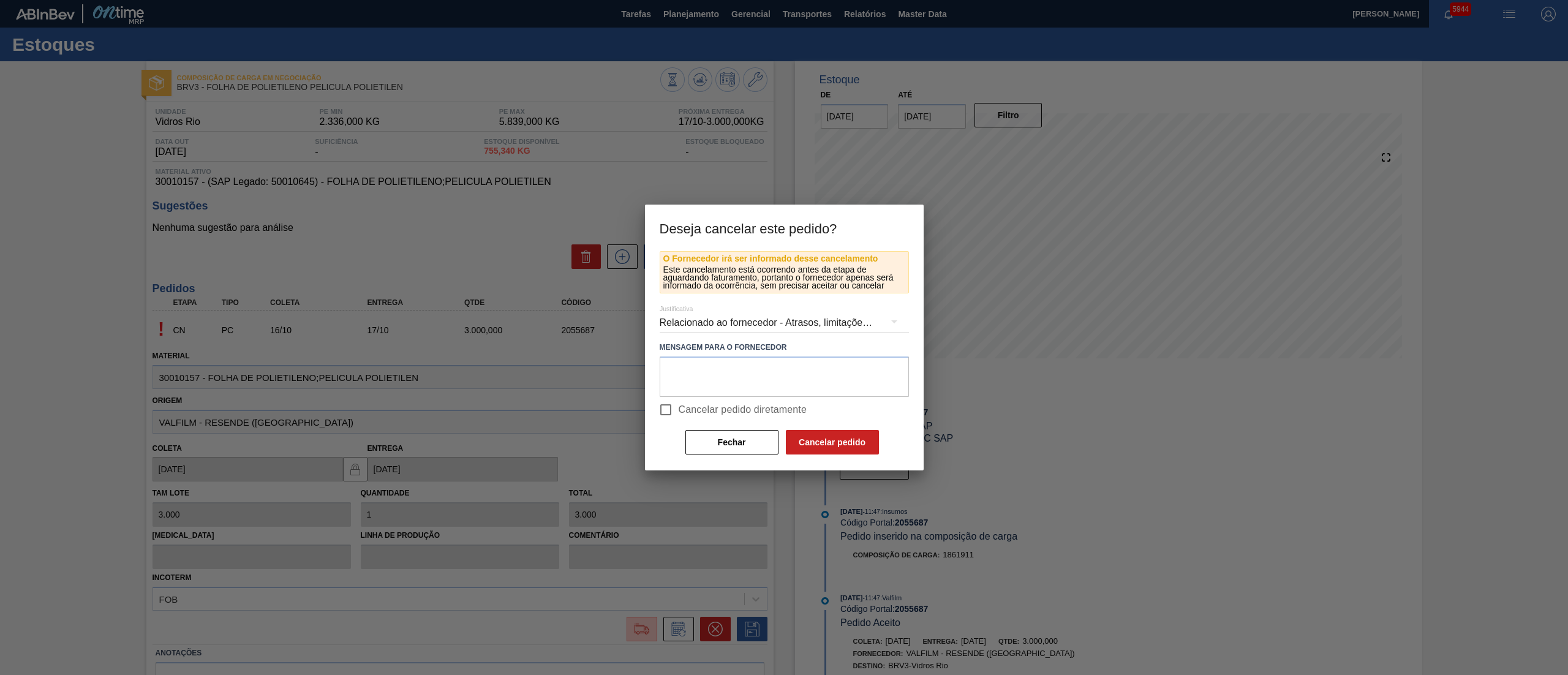
click at [704, 406] on span "Cancelar pedido diretamente" at bounding box center [743, 410] width 129 height 15
click at [679, 406] on input "Cancelar pedido diretamente" at bounding box center [665, 409] width 25 height 25
checkbox input "true"
click at [824, 451] on button "Cancelar pedido" at bounding box center [832, 443] width 93 height 25
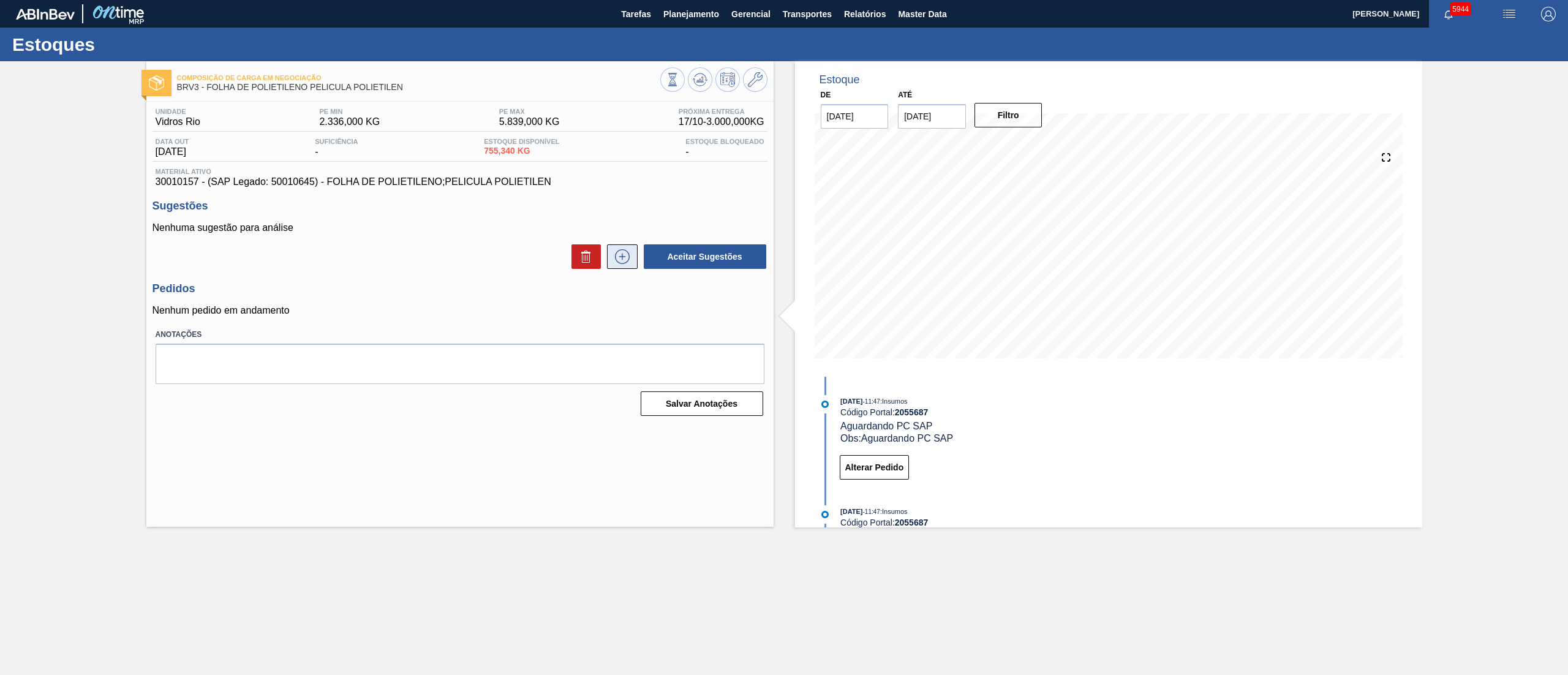
click at [623, 257] on icon at bounding box center [622, 256] width 7 height 1
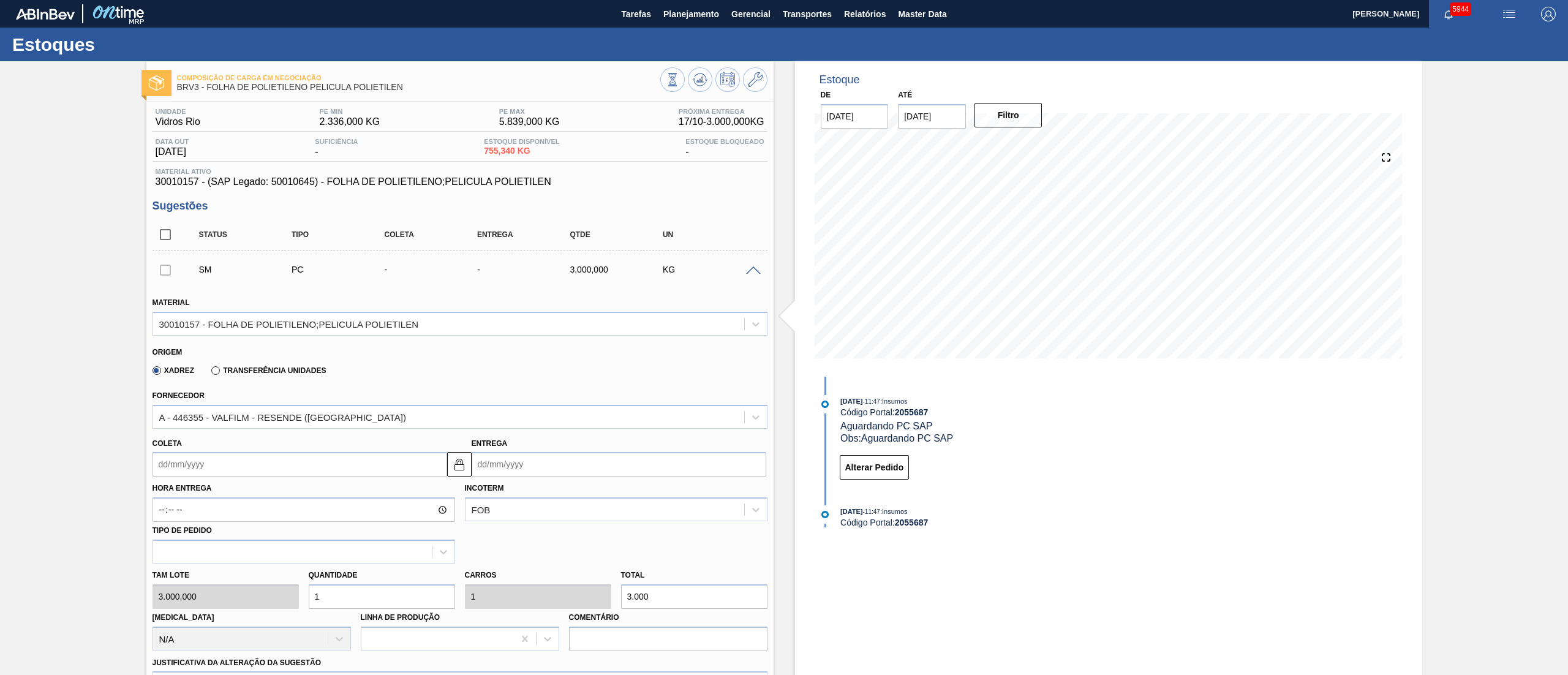
click at [486, 588] on div "Tam lote 3.000,000 Quantidade 1 Carros 1 Total 3.000 [MEDICAL_DATA] N/A Linha d…" at bounding box center [460, 607] width 625 height 87
type input "0,001"
type input "2"
type input "0,007"
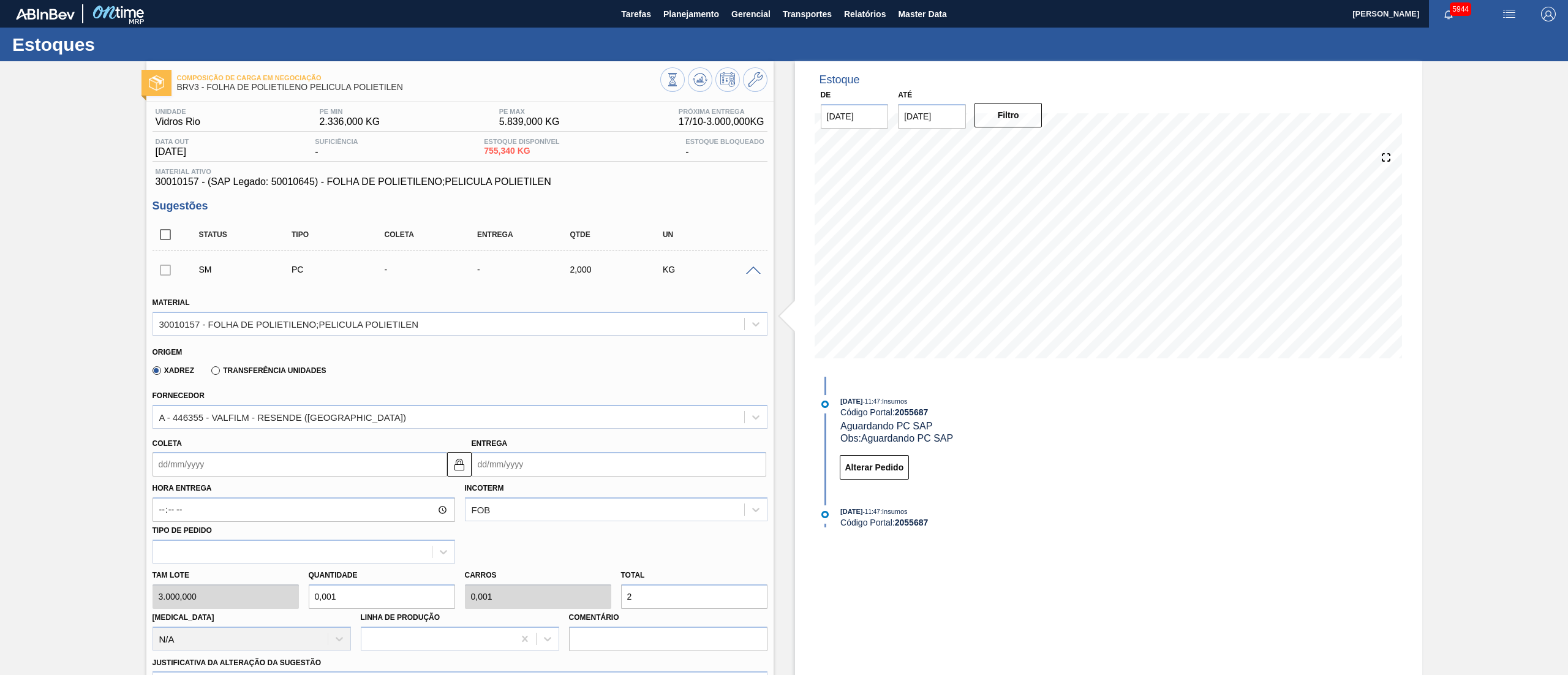
type input "0,007"
type input "20"
type input "0,067"
type input "200"
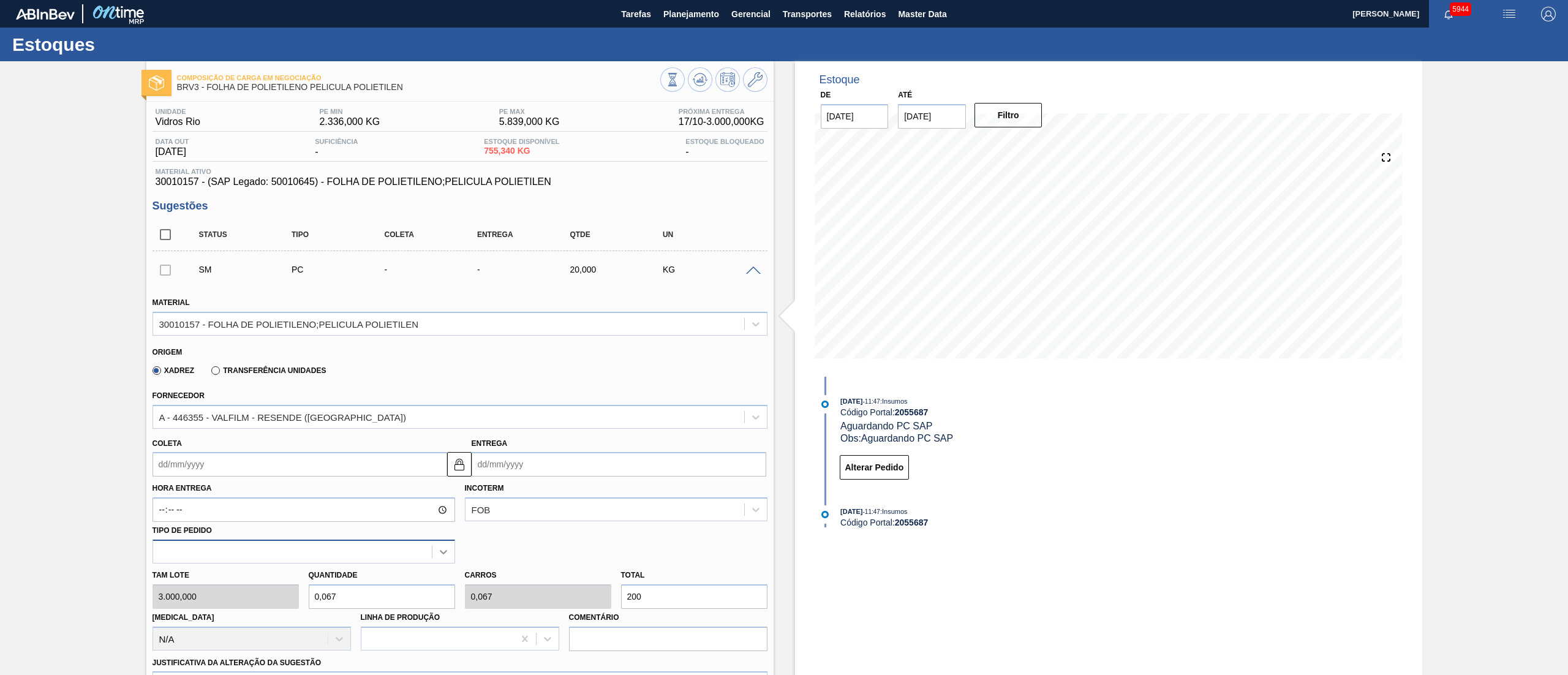
type input "0,667"
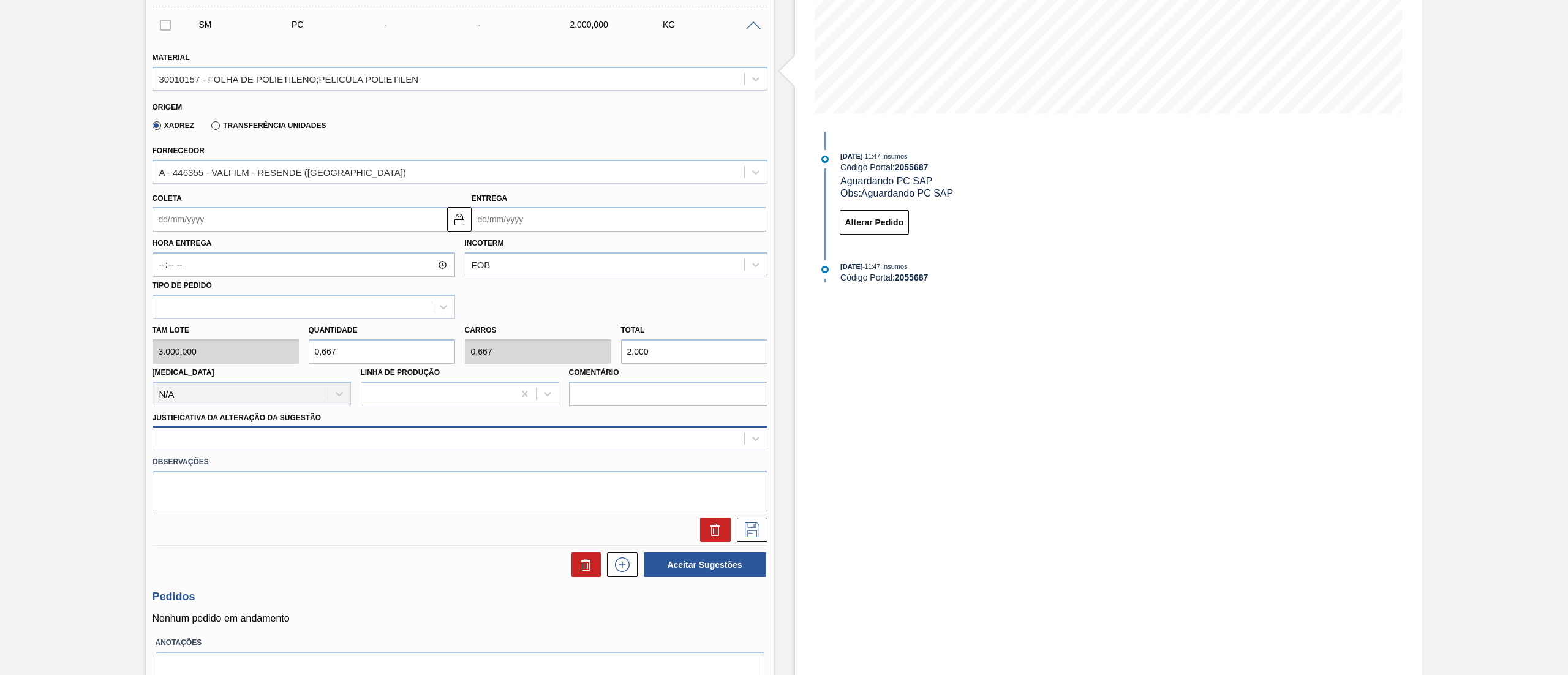
type input "2.000"
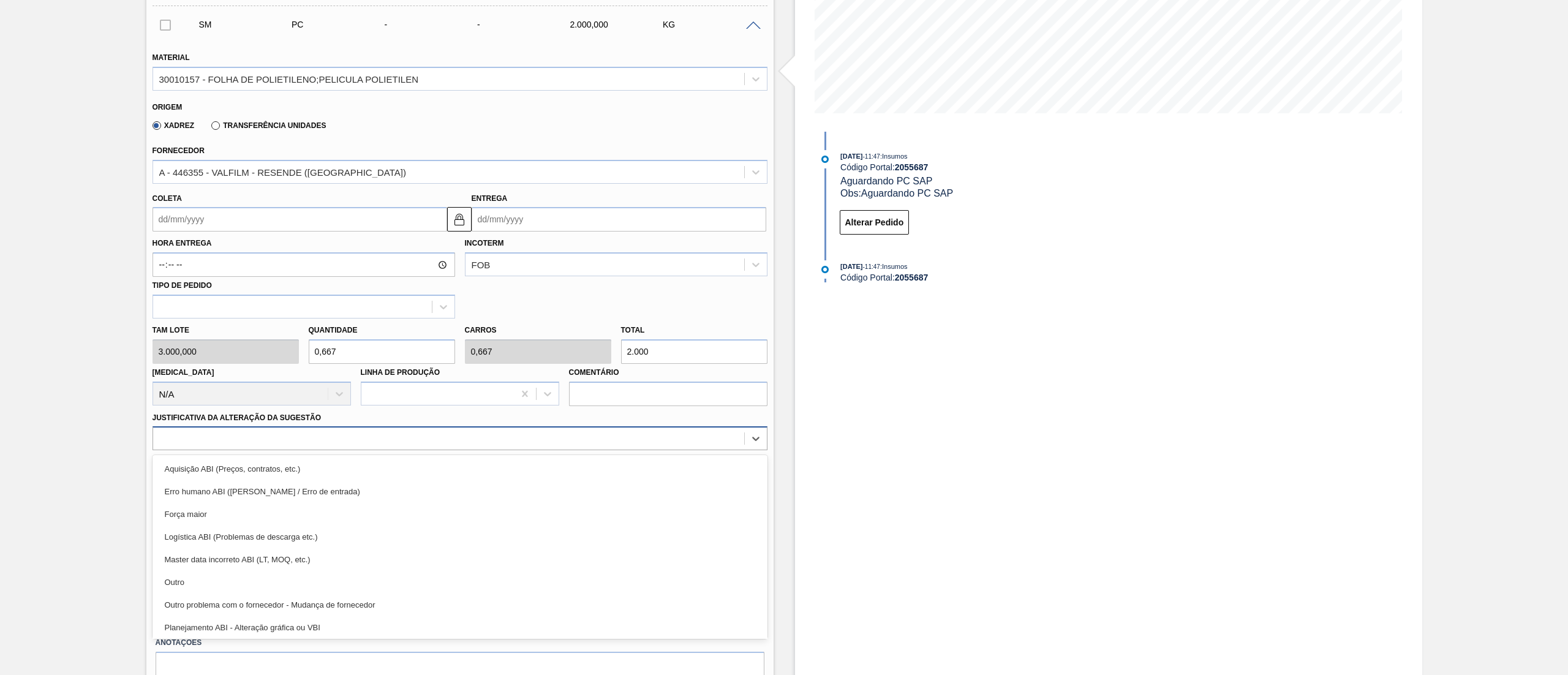
click at [184, 435] on div at bounding box center [449, 439] width 591 height 18
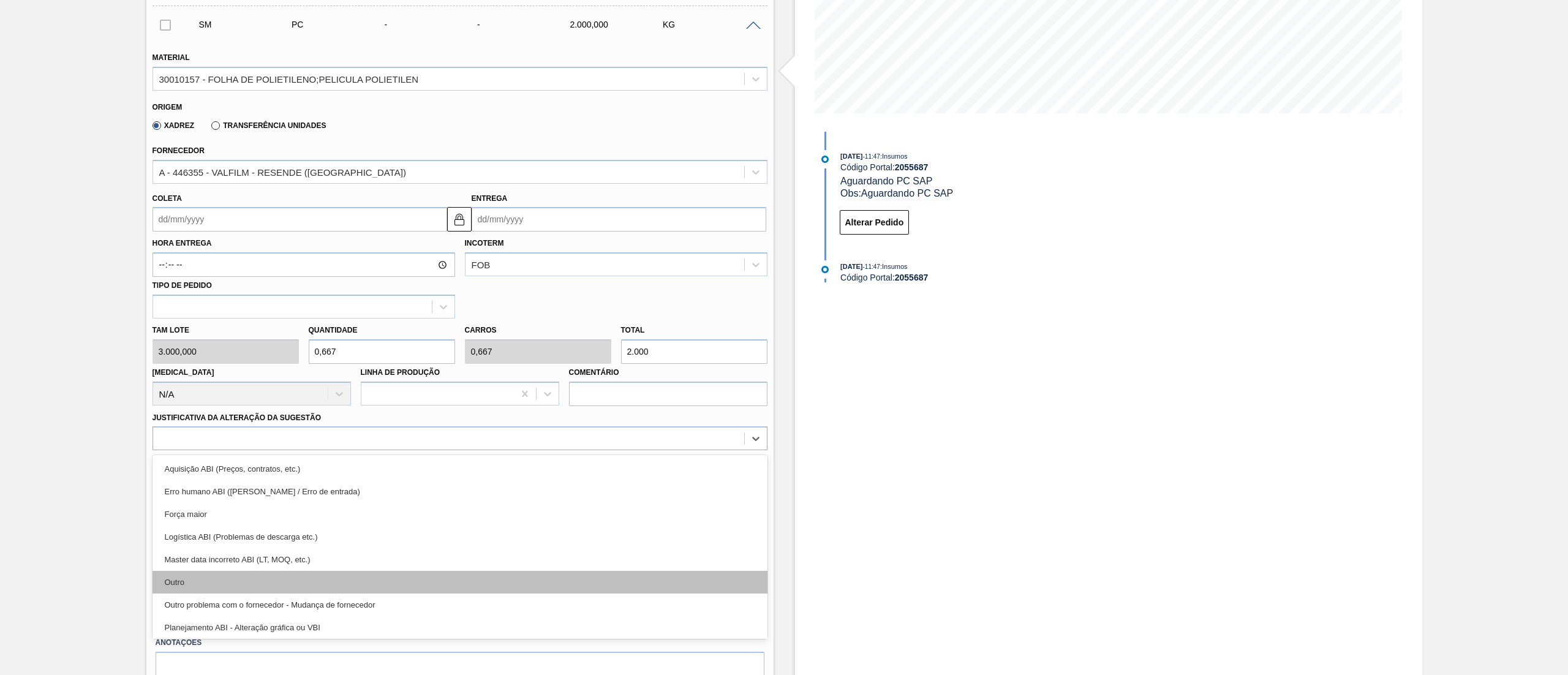
click at [204, 587] on div "Outro" at bounding box center [460, 582] width 615 height 23
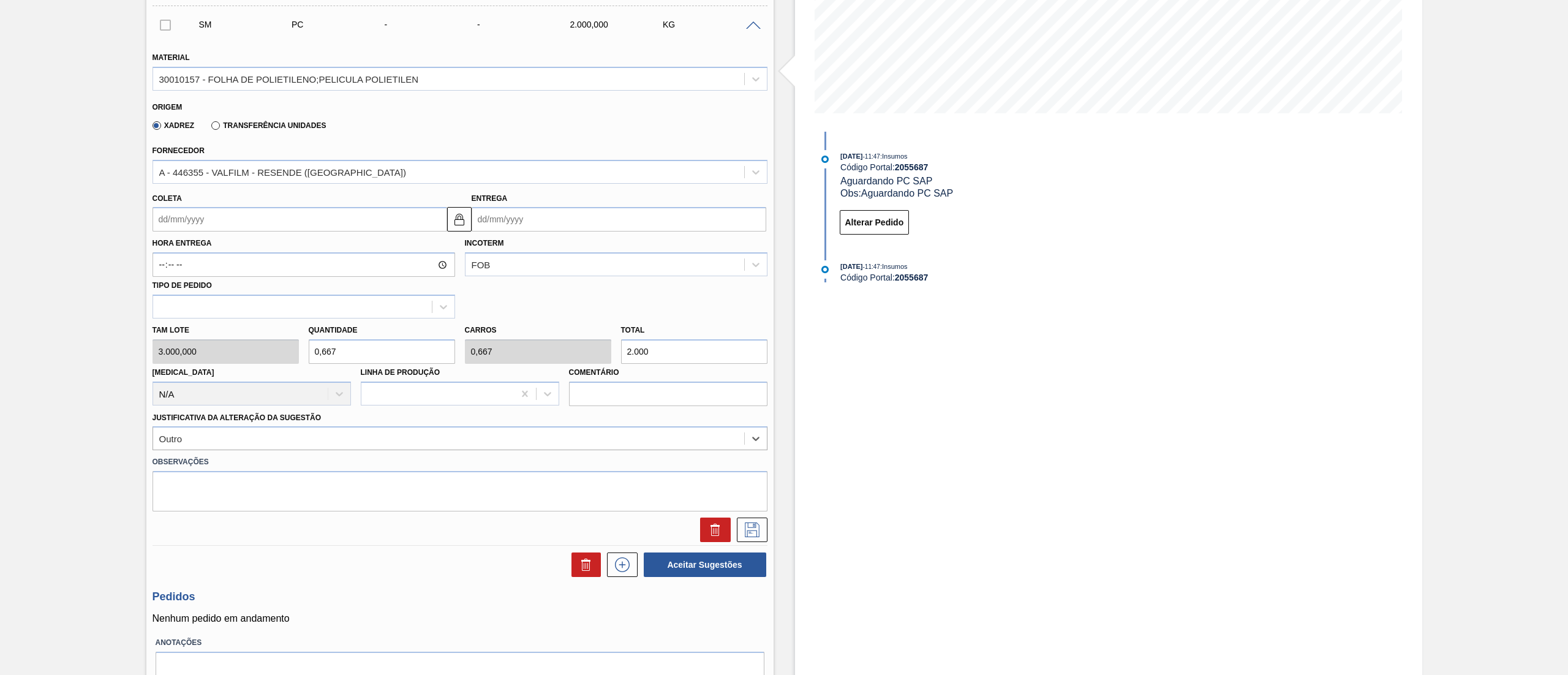
click at [362, 225] on input "Coleta" at bounding box center [300, 219] width 294 height 25
click at [189, 343] on div "20" at bounding box center [186, 347] width 16 height 16
type input "[DATE]"
click at [742, 538] on button at bounding box center [752, 530] width 31 height 25
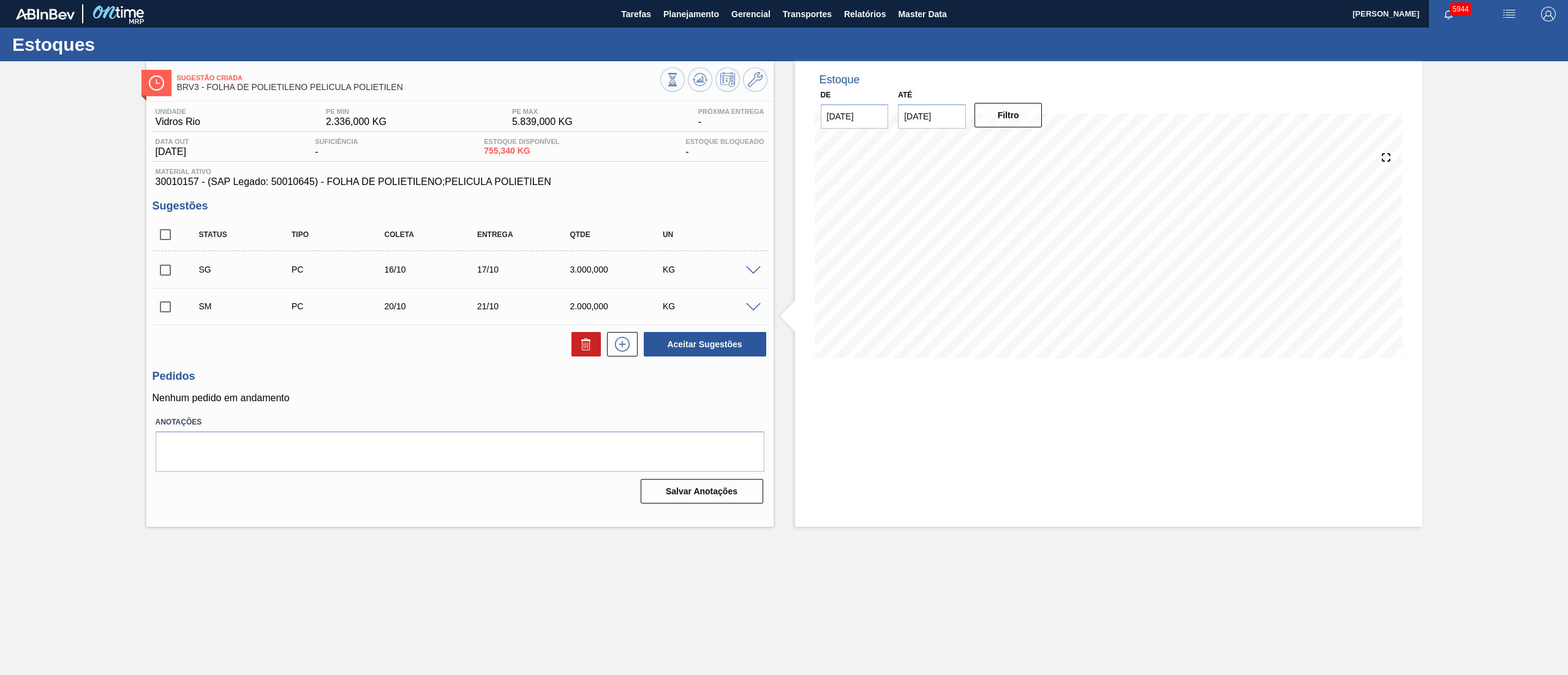
scroll to position [0, 0]
click at [166, 305] on input "checkbox" at bounding box center [165, 306] width 25 height 25
checkbox input "true"
click at [672, 355] on button "Aceitar Sugestões" at bounding box center [705, 345] width 123 height 25
click at [675, 333] on button "Aceitar Sugestões" at bounding box center [705, 345] width 123 height 25
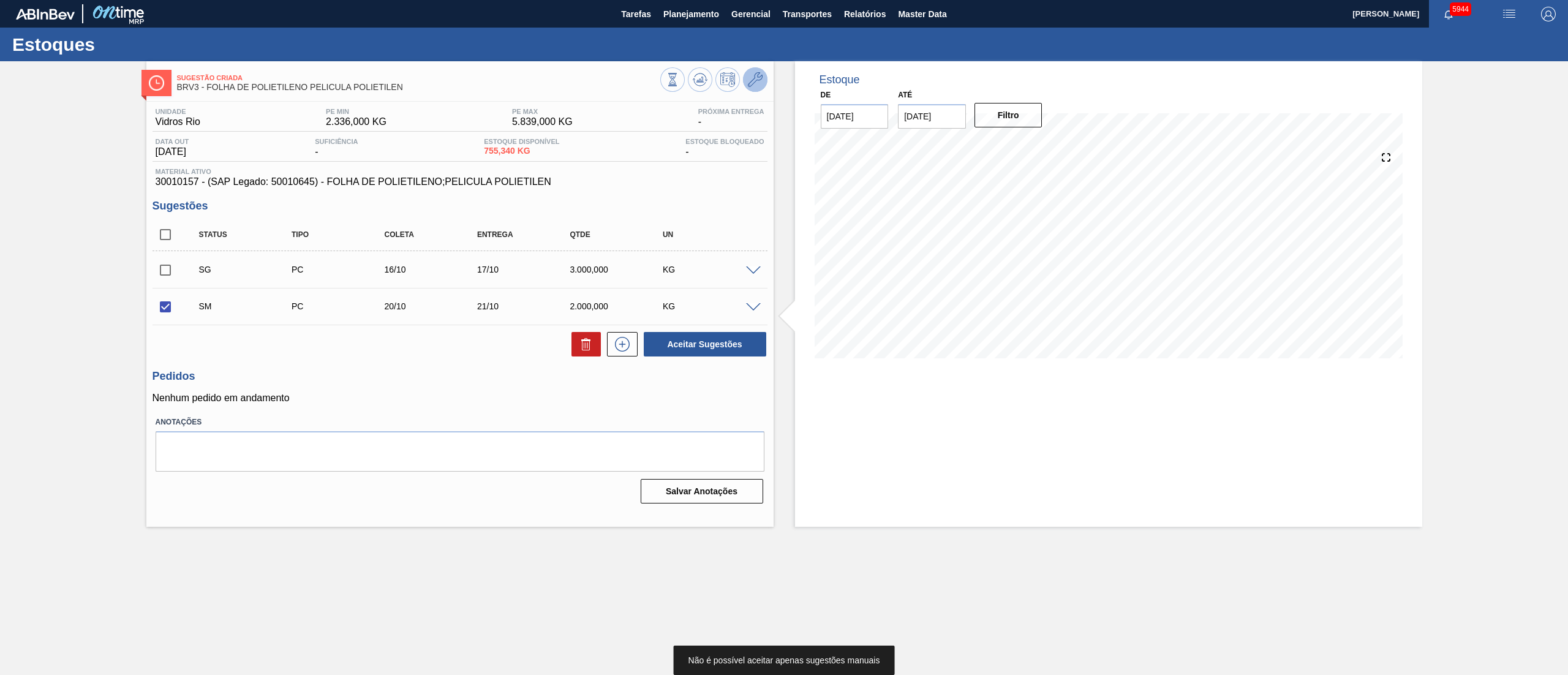
click at [756, 82] on icon at bounding box center [755, 80] width 15 height 15
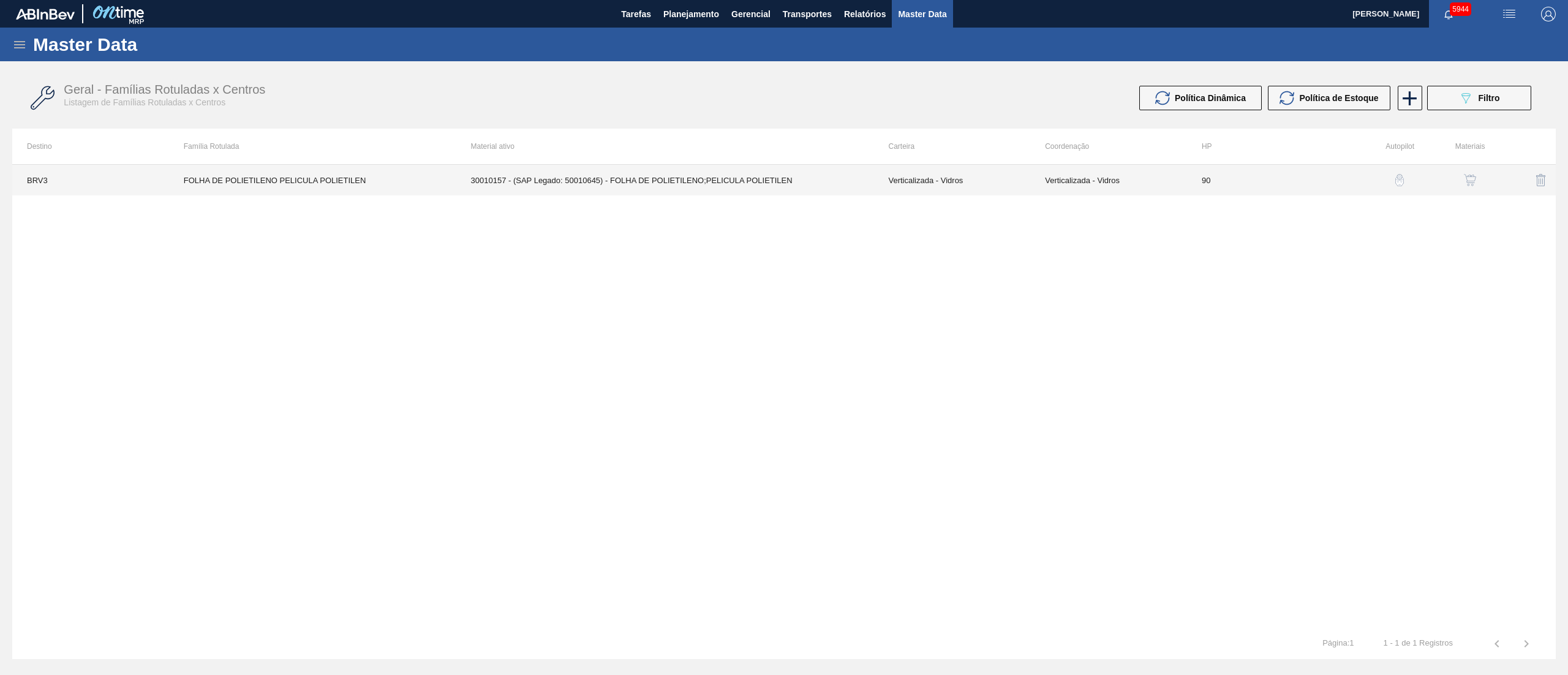
click at [805, 187] on td "30010157 - (SAP Legado: 50010645) - FOLHA DE POLIETILENO;PELICULA POLIETILEN" at bounding box center [665, 180] width 418 height 31
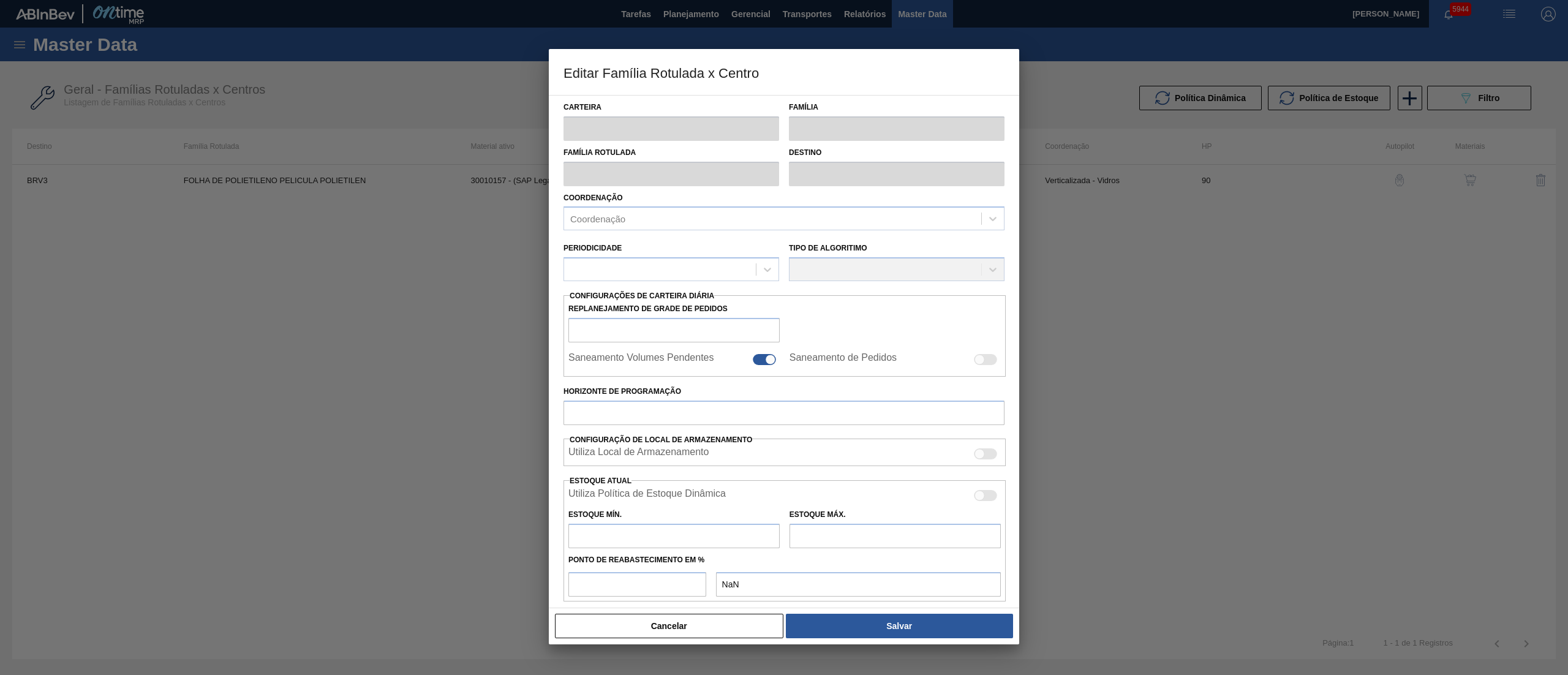
type input "Verticalizada - Vidros"
type input "Embalagem - Vidros"
type input "FOLHA DE POLIETILENO PELICULA POLIETILEN"
type input "BRV3 - Vidros Rio"
type input "90"
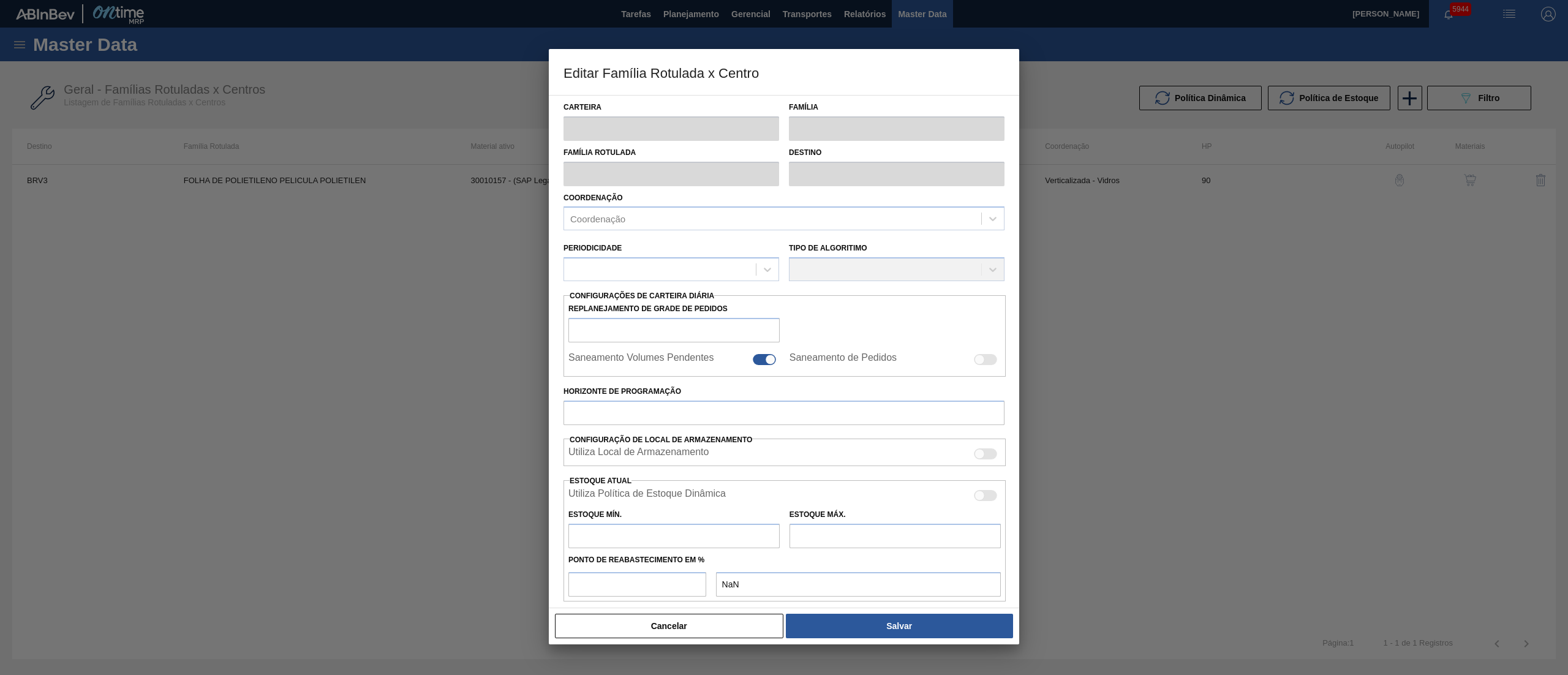
type input "2.336"
type input "5.839"
type input "40"
type input "3.737,200"
checkbox input "true"
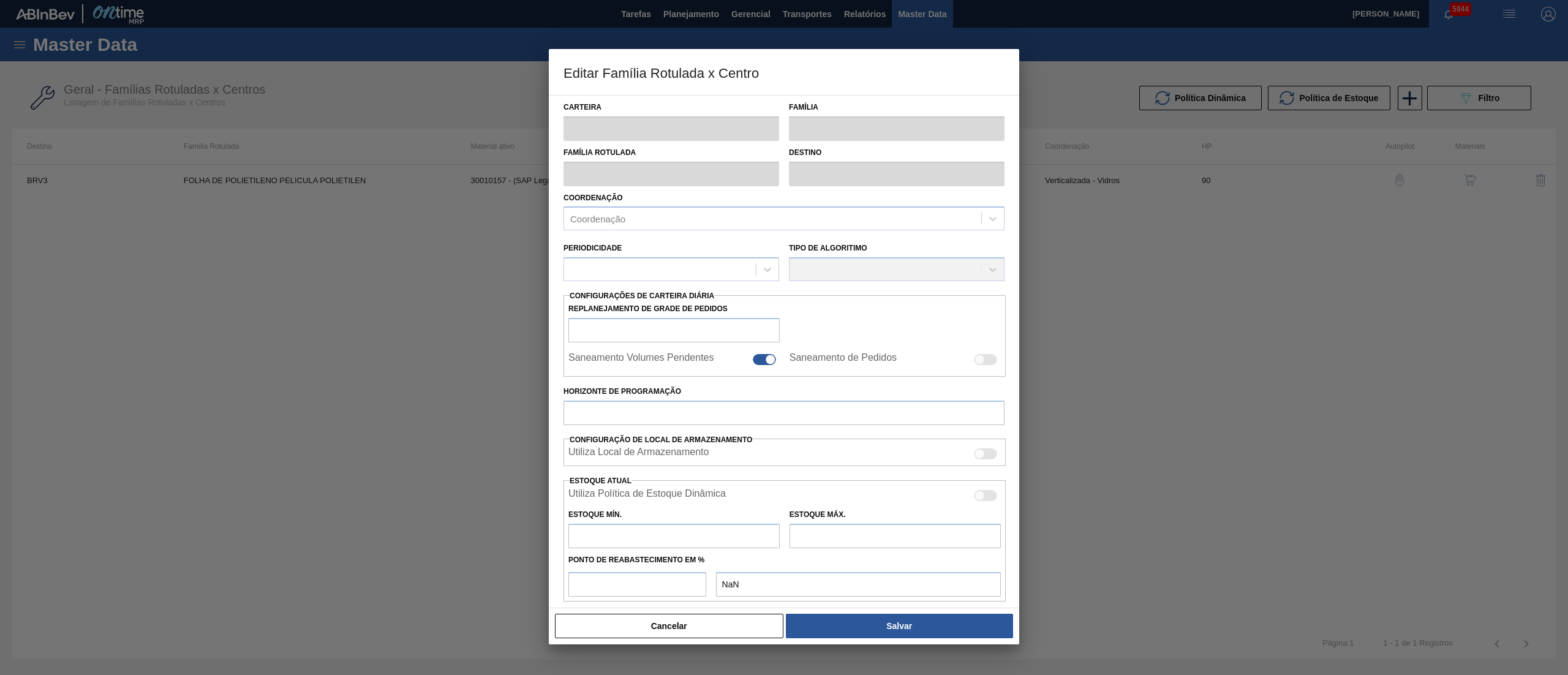
checkbox input "true"
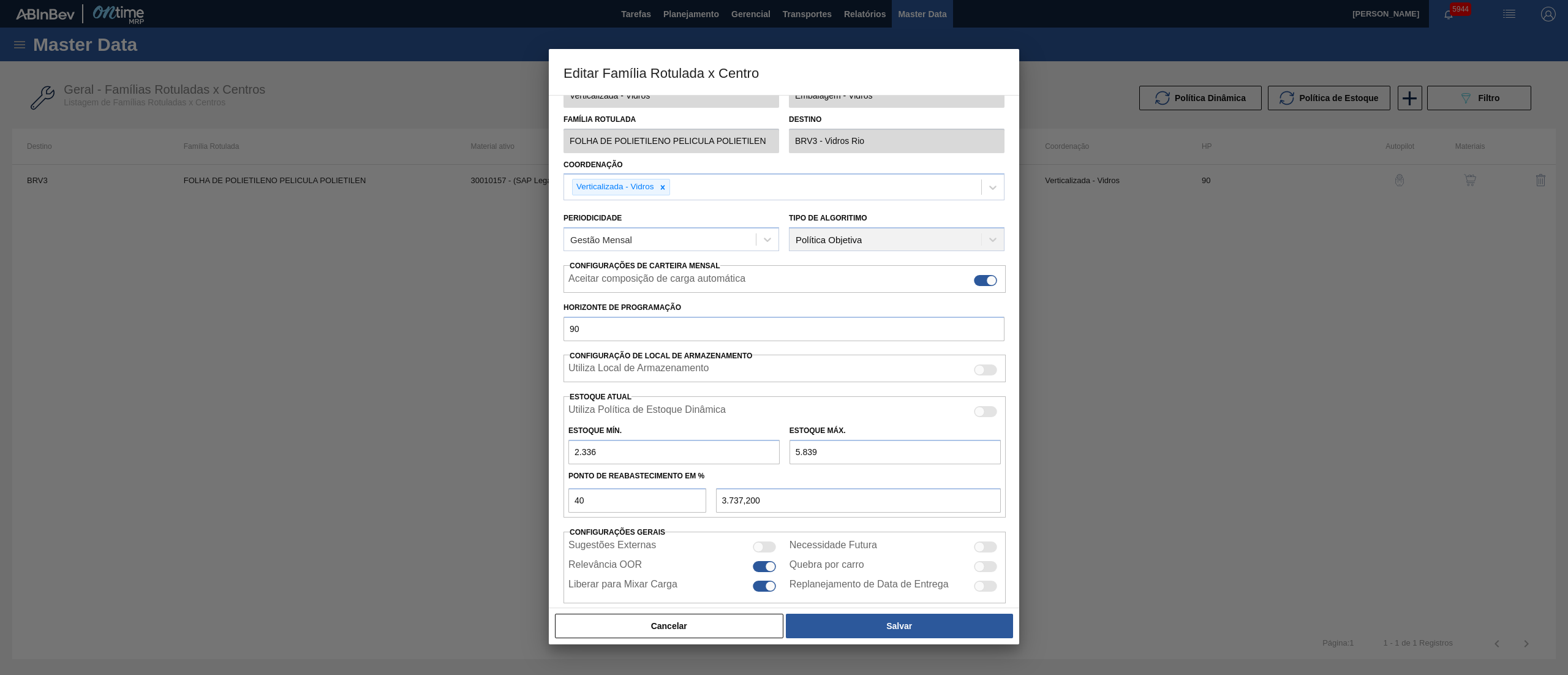
scroll to position [50, 0]
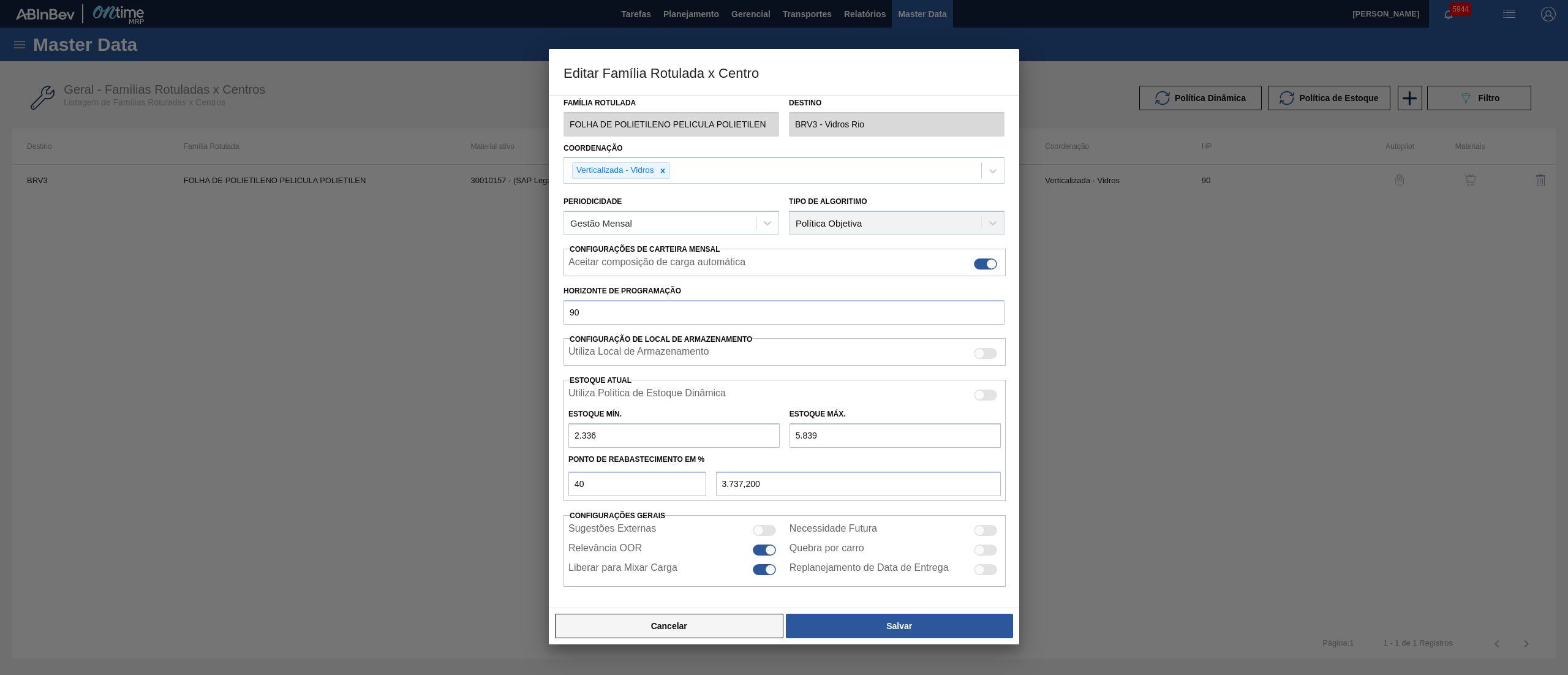
click at [666, 617] on button "Cancelar" at bounding box center [669, 626] width 228 height 25
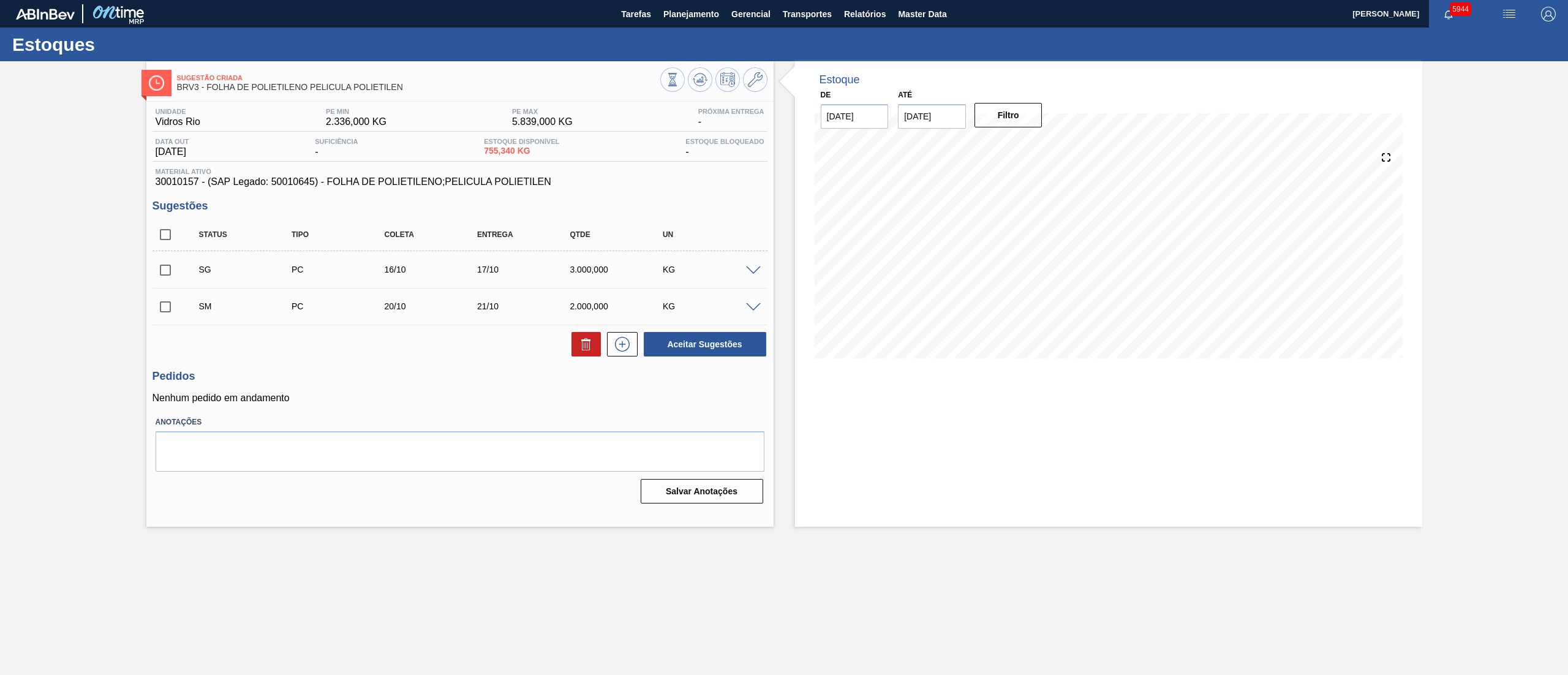
click at [160, 305] on input "checkbox" at bounding box center [165, 306] width 25 height 25
checkbox input "true"
click at [734, 345] on button "Aceitar Sugestões" at bounding box center [705, 345] width 123 height 25
drag, startPoint x: 707, startPoint y: 668, endPoint x: 872, endPoint y: 661, distance: 165.1
click at [872, 661] on div "Não é possível aceitar apenas sugestões manuais" at bounding box center [785, 660] width 192 height 29
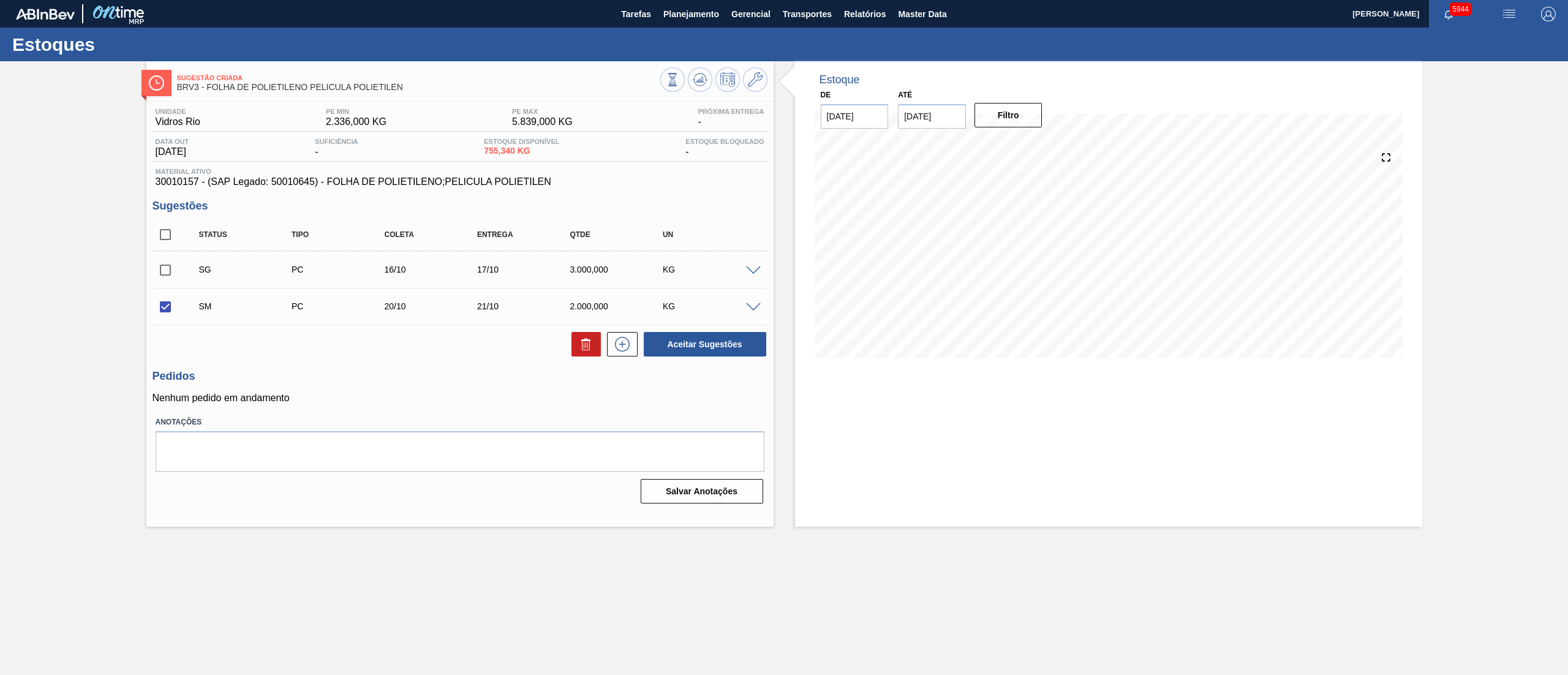
click at [150, 269] on div "Unidade Vidros Rio PE MIN 2.336,000 KG PE MAX 5.839,000 KG Próxima Entrega - Da…" at bounding box center [460, 305] width 627 height 406
click at [174, 274] on input "checkbox" at bounding box center [165, 270] width 25 height 25
click at [685, 362] on div "Unidade Vidros Rio PE MIN 2.336,000 KG PE MAX 5.839,000 KG Próxima Entrega - Da…" at bounding box center [460, 305] width 627 height 406
click at [682, 358] on div "Aceitar Sugestões" at bounding box center [702, 344] width 130 height 27
click at [680, 351] on button "Aceitar Sugestões" at bounding box center [705, 345] width 123 height 25
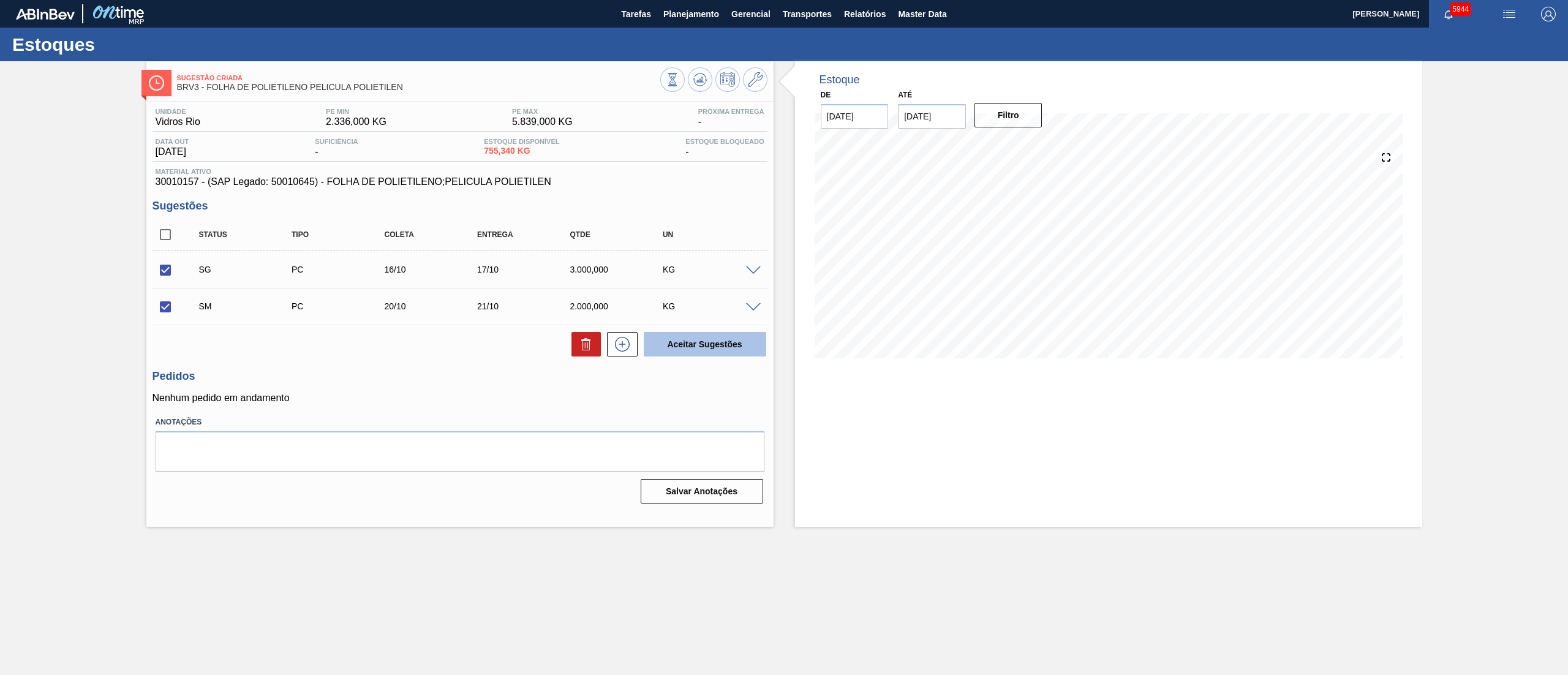
checkbox input "false"
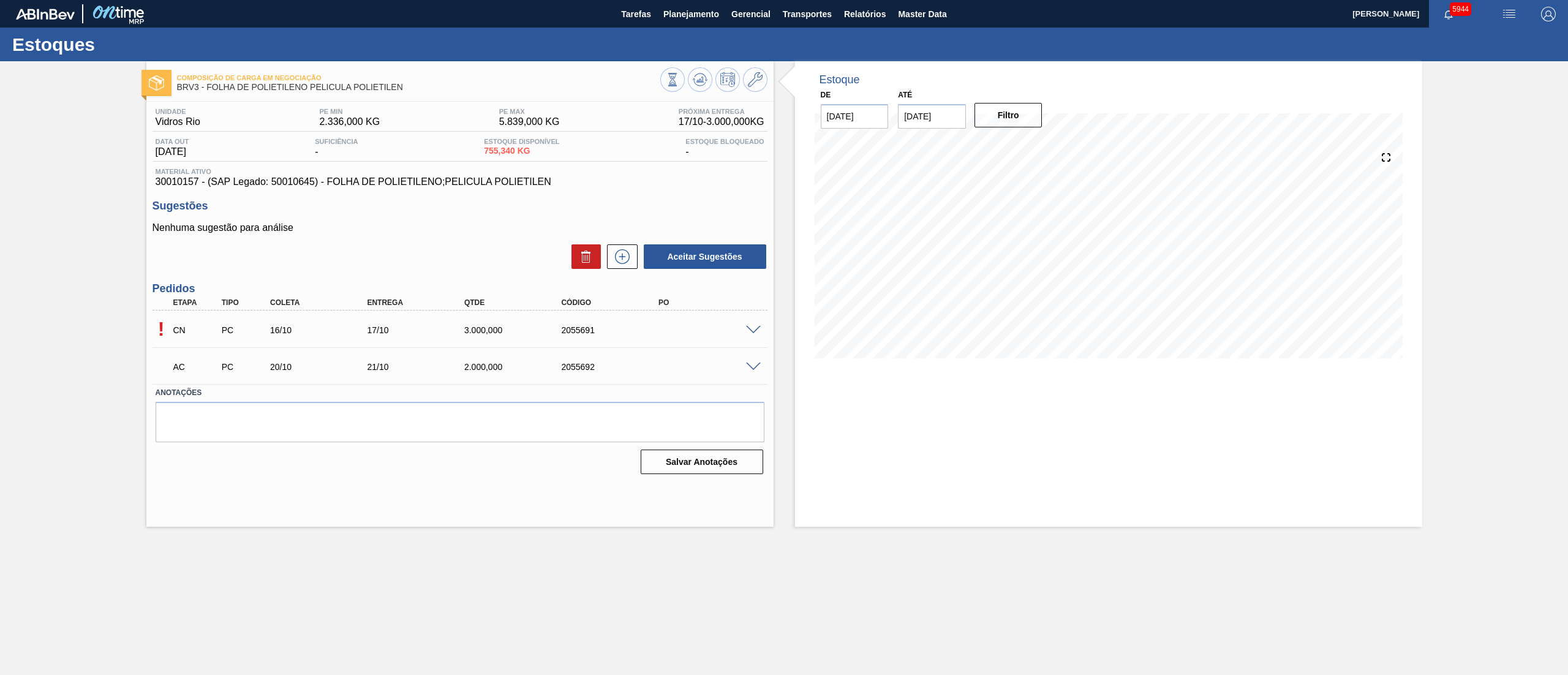
click at [752, 330] on span at bounding box center [753, 330] width 15 height 9
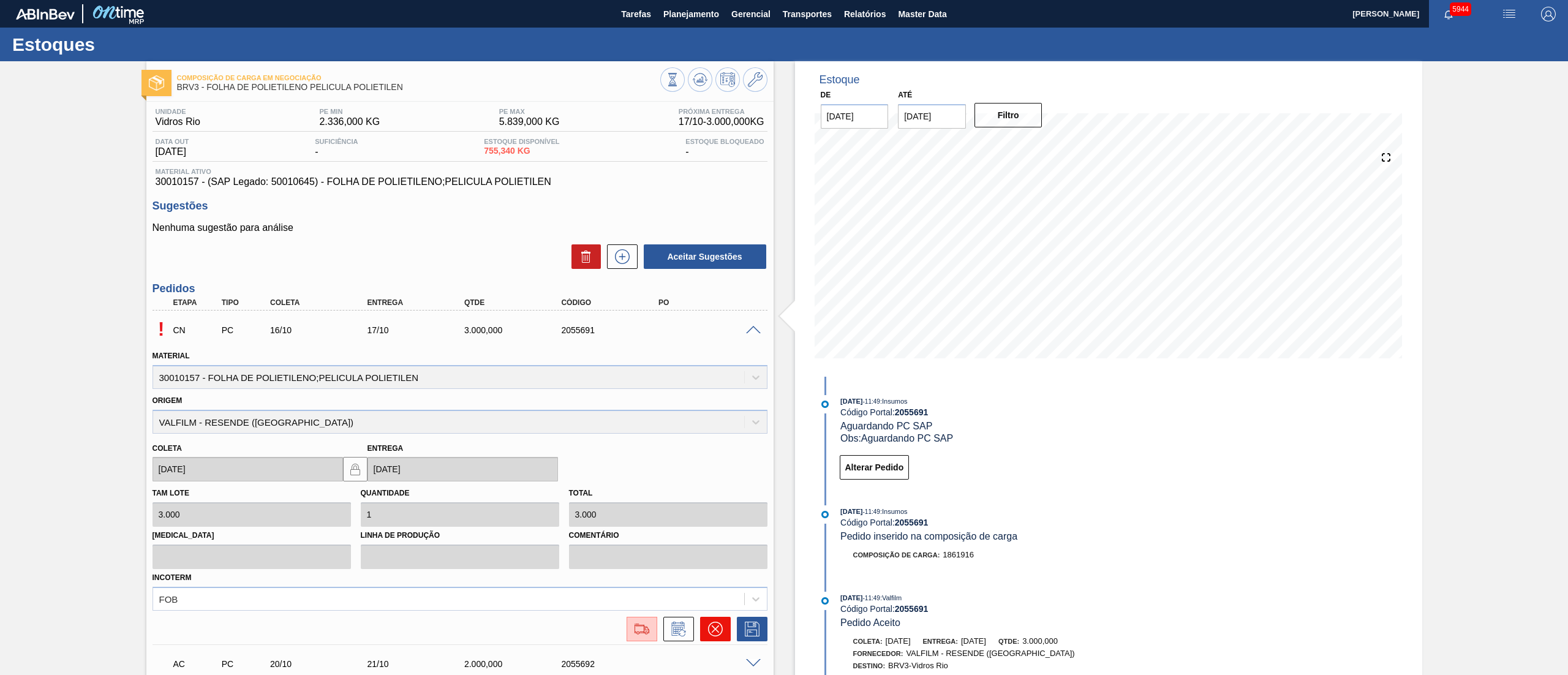
click at [716, 634] on icon at bounding box center [715, 629] width 15 height 15
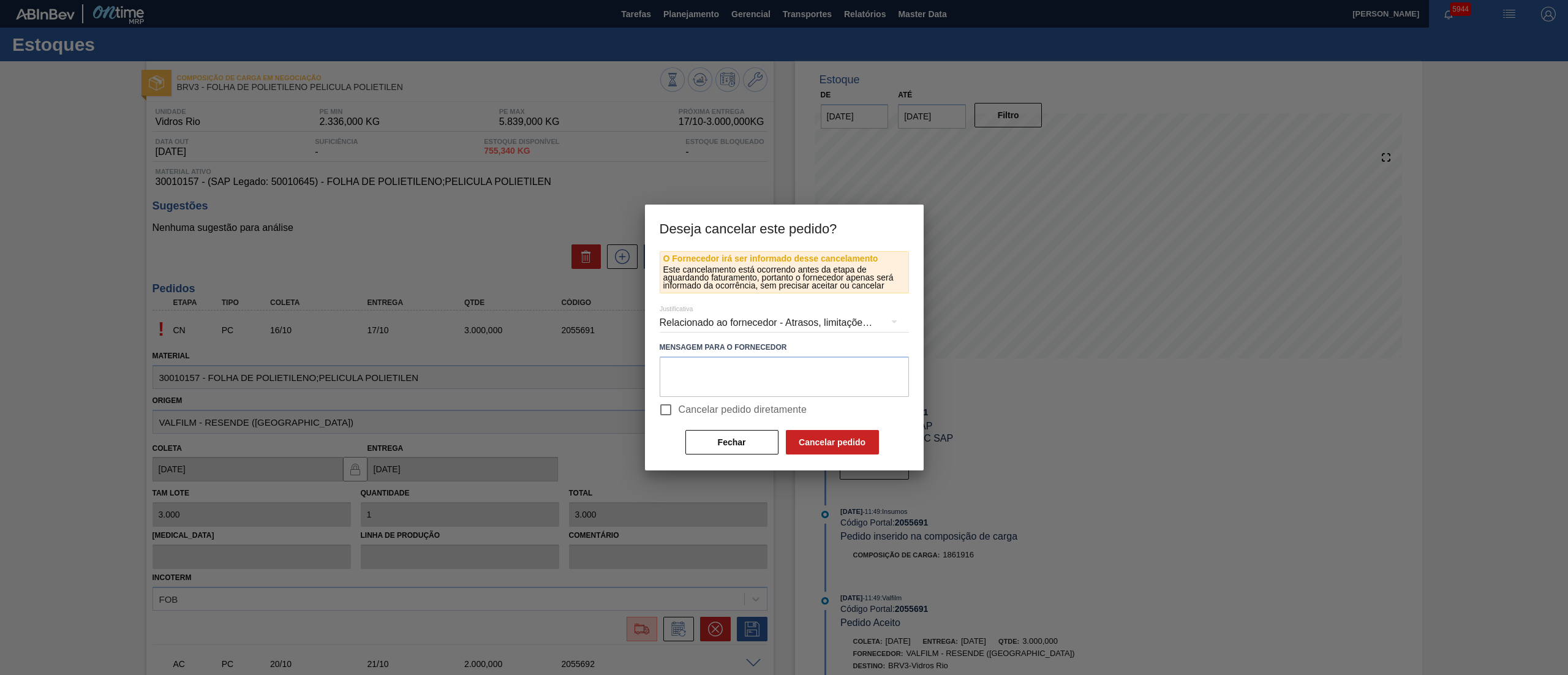
click at [670, 411] on input "Cancelar pedido diretamente" at bounding box center [665, 409] width 25 height 25
checkbox input "true"
click at [826, 438] on button "Cancelar pedido" at bounding box center [832, 443] width 93 height 25
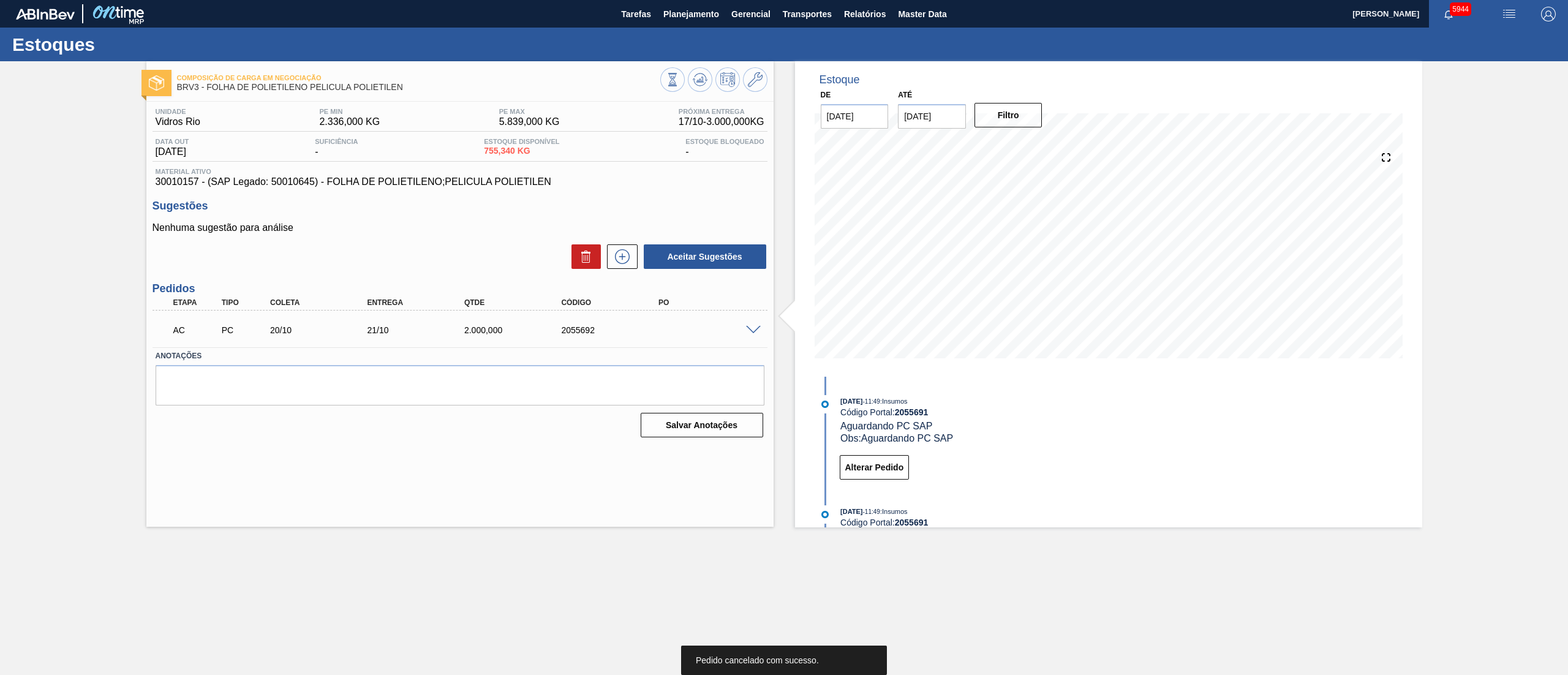
click at [749, 333] on span at bounding box center [753, 330] width 15 height 9
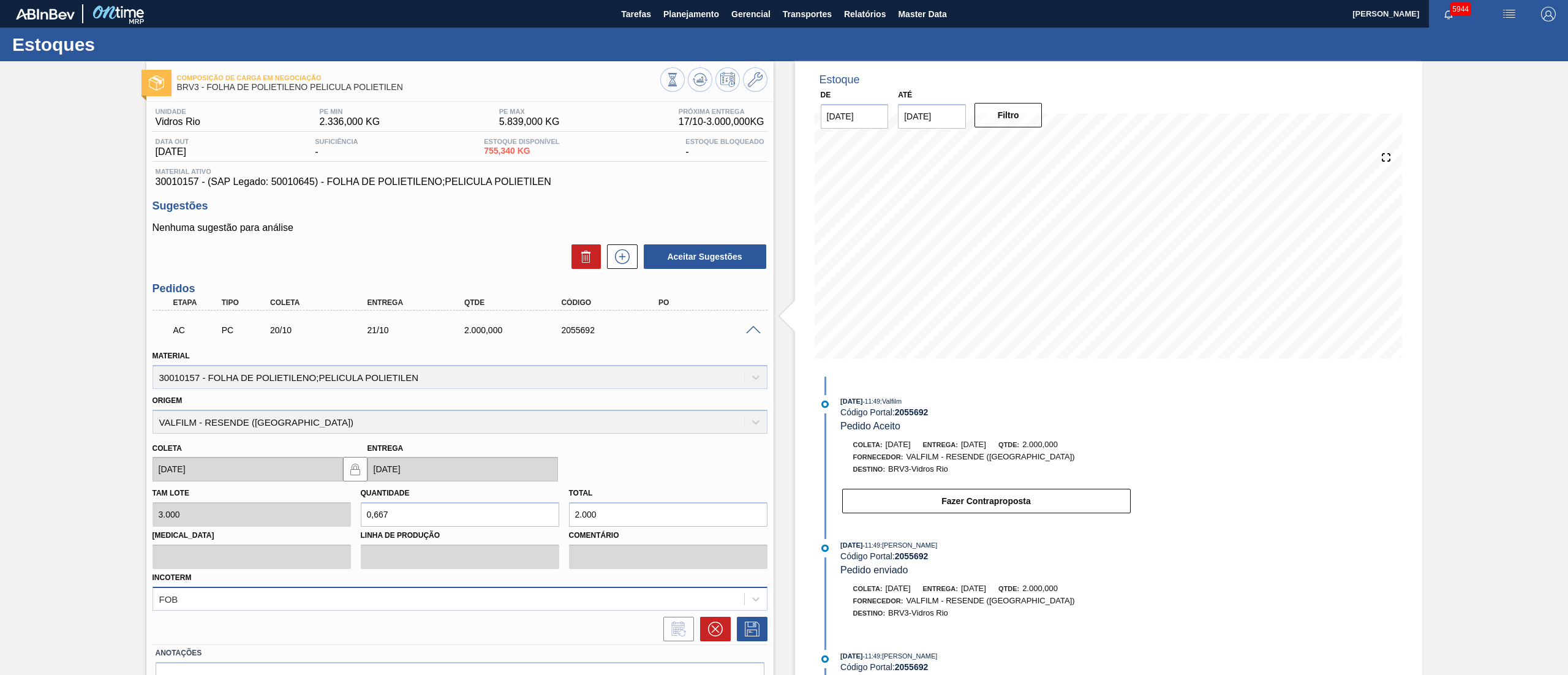
scroll to position [69, 0]
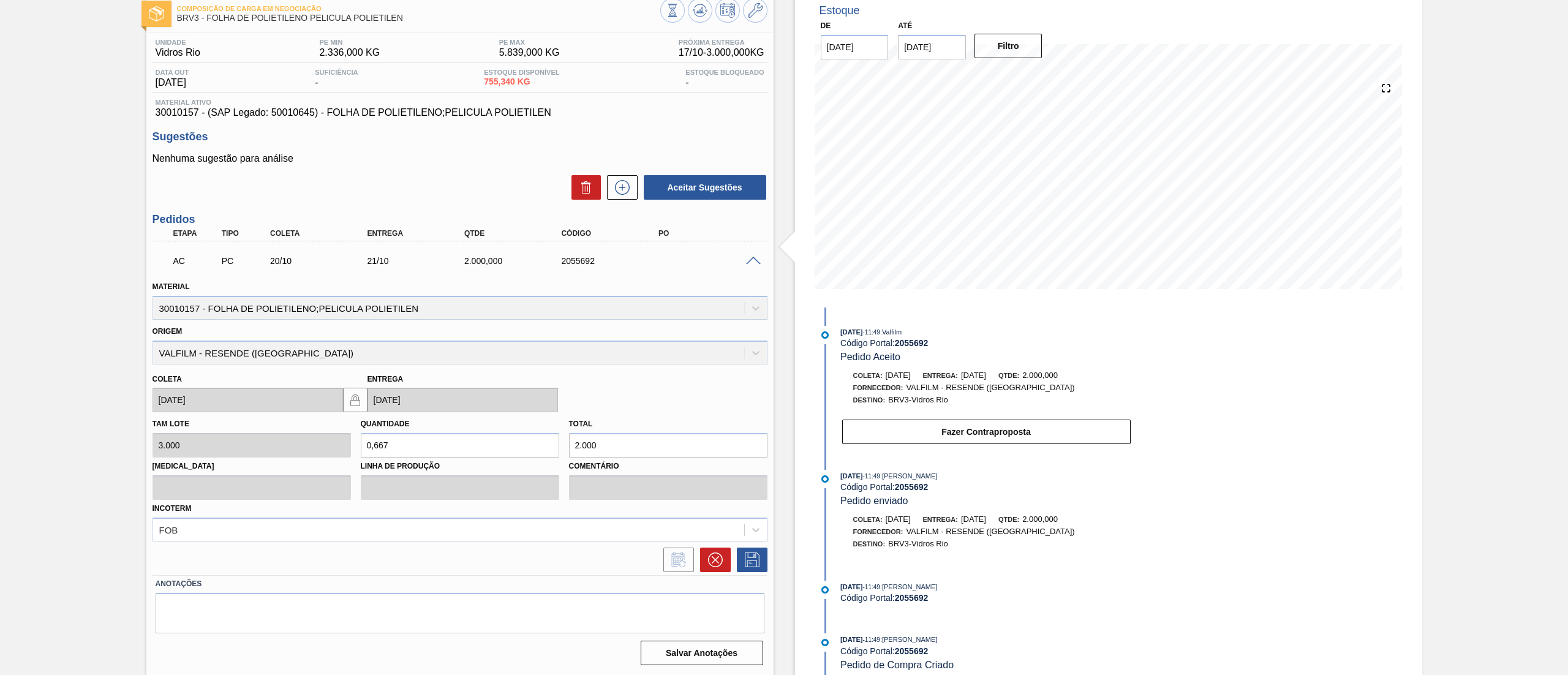
click at [571, 262] on div "2055692" at bounding box center [614, 260] width 111 height 10
copy div "2055692"
